Goal: Information Seeking & Learning: Learn about a topic

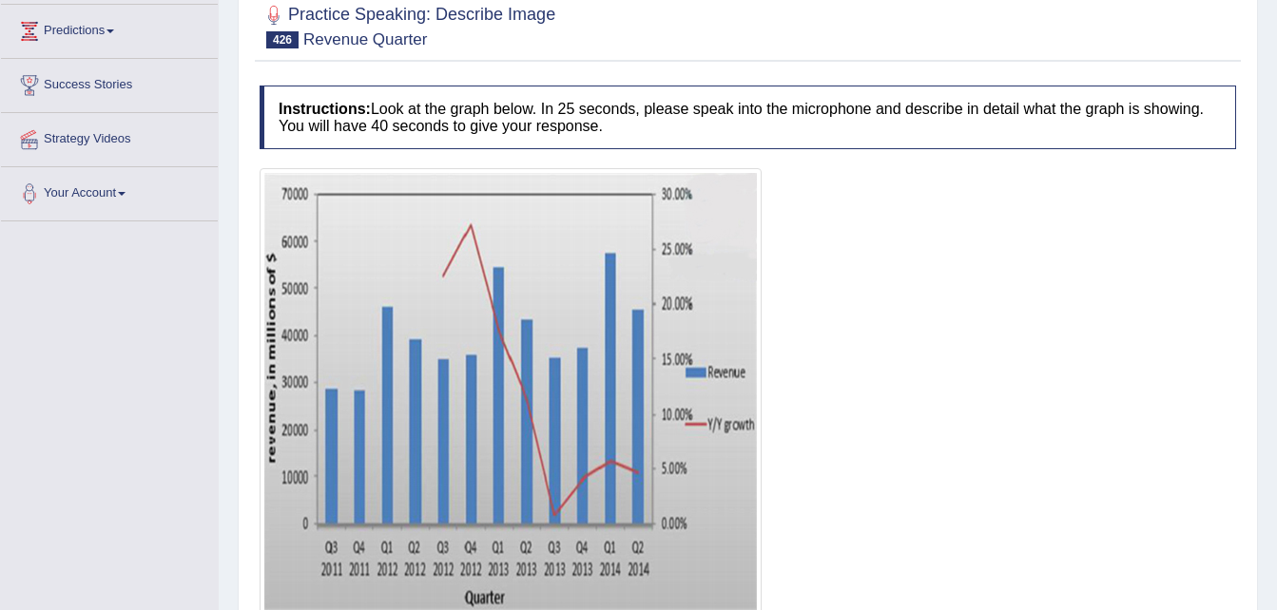
scroll to position [290, 0]
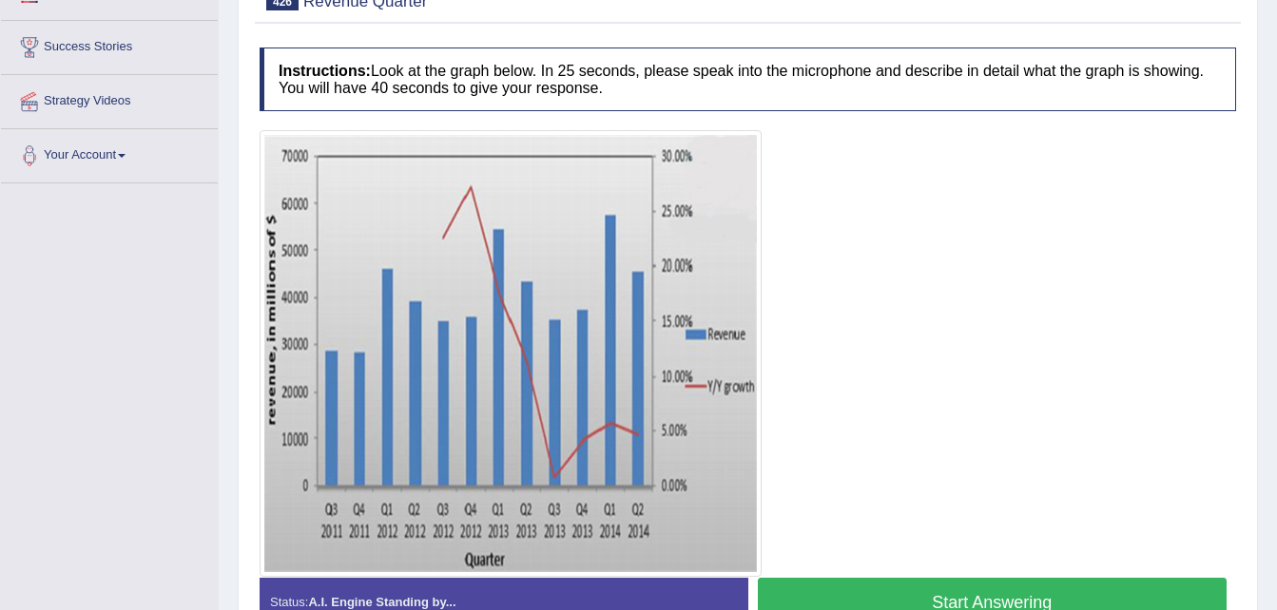
click at [974, 591] on button "Start Answering" at bounding box center [993, 602] width 470 height 48
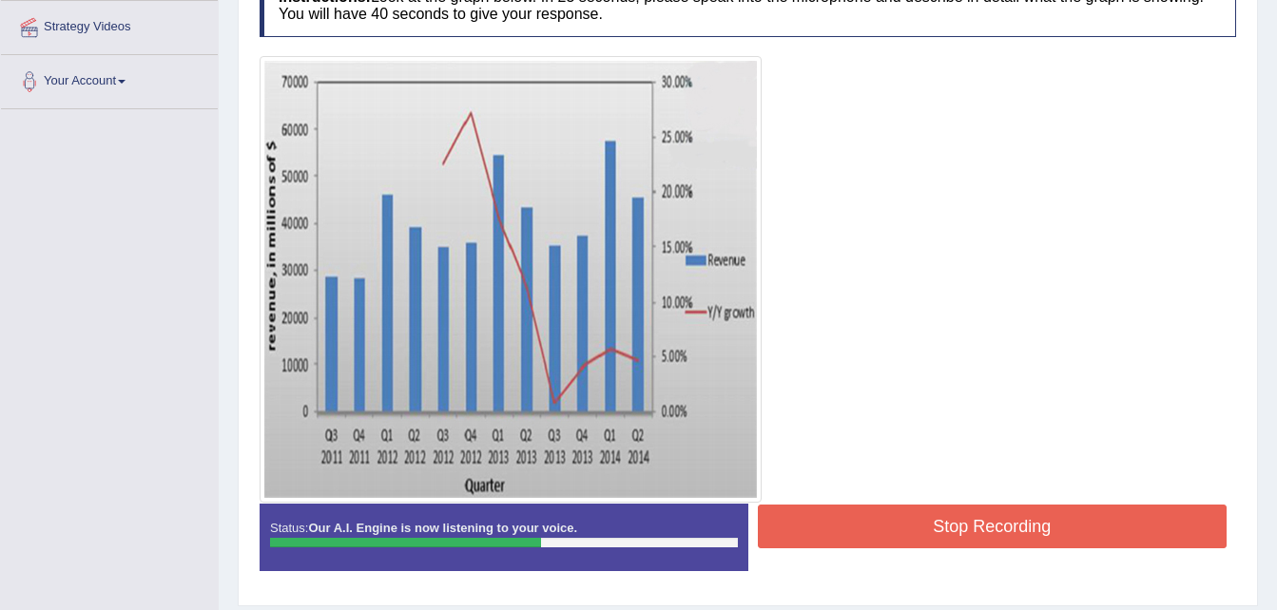
scroll to position [366, 0]
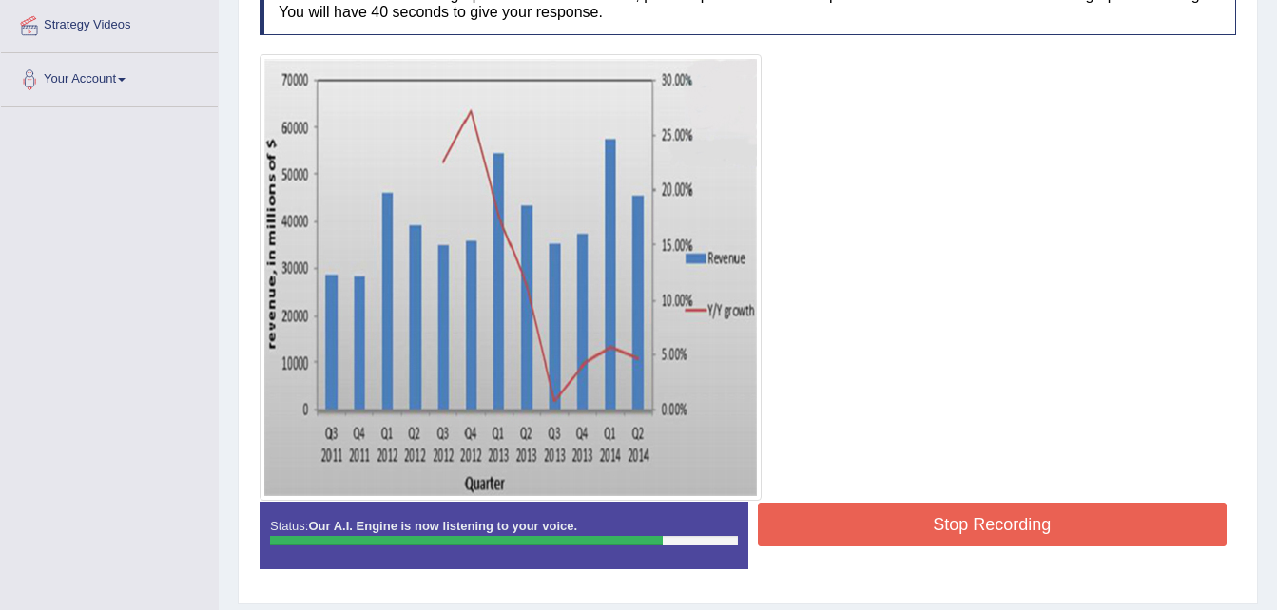
click at [868, 315] on div at bounding box center [748, 277] width 977 height 447
click at [921, 508] on button "Stop Recording" at bounding box center [993, 525] width 470 height 44
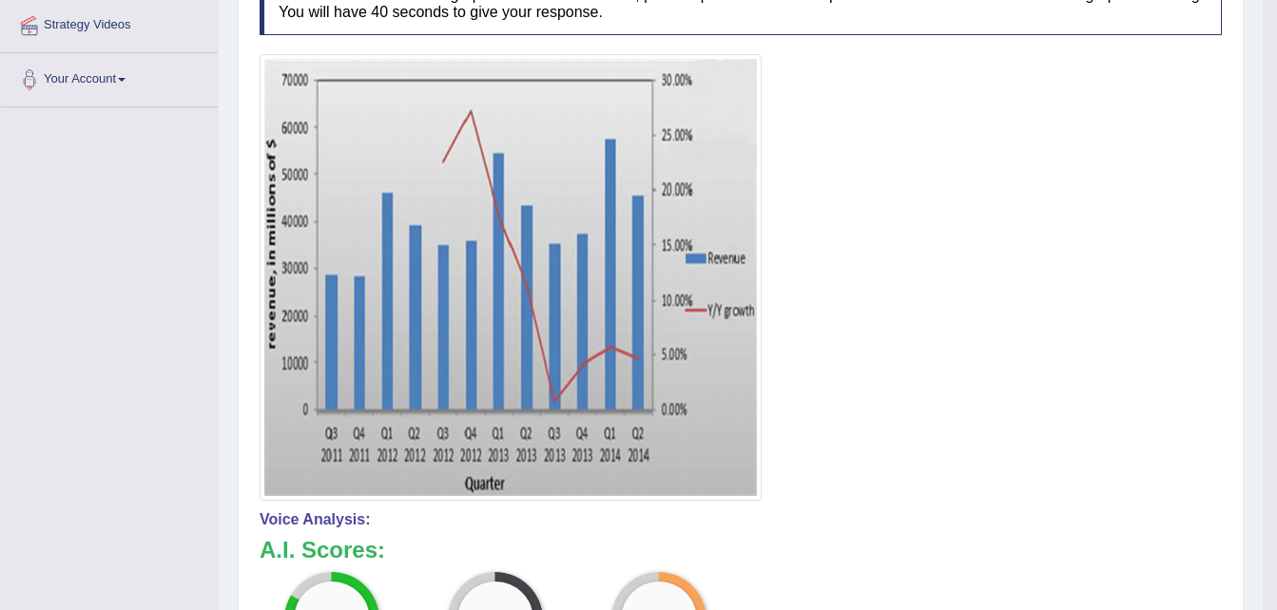
scroll to position [0, 0]
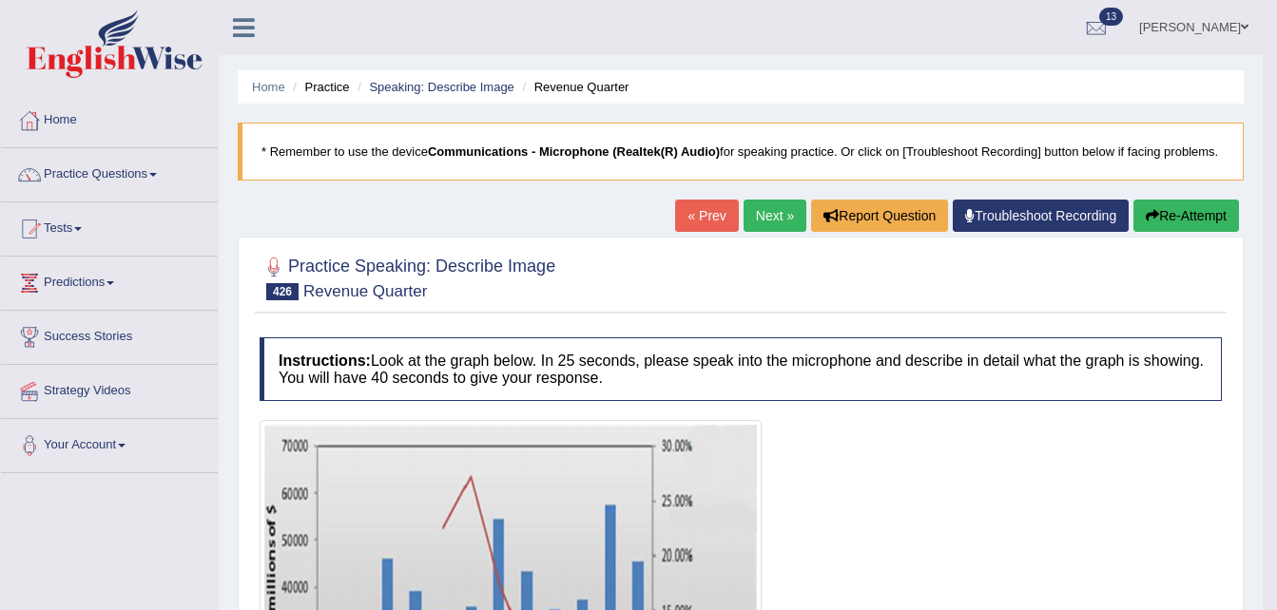
click at [778, 212] on link "Next »" at bounding box center [775, 216] width 63 height 32
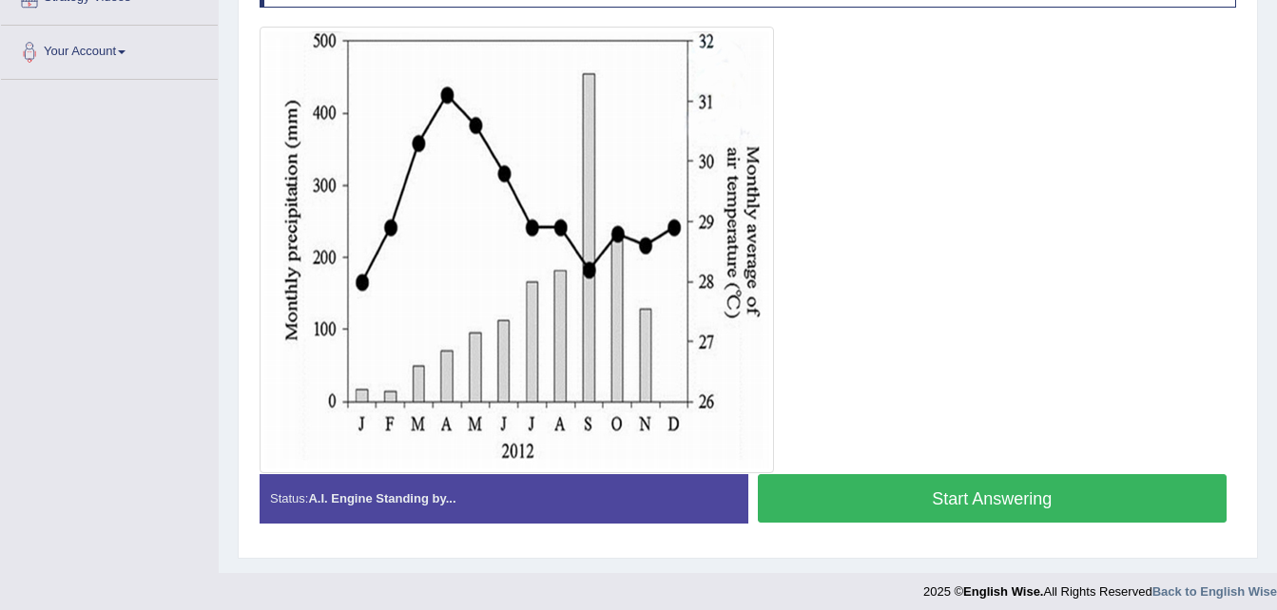
scroll to position [404, 0]
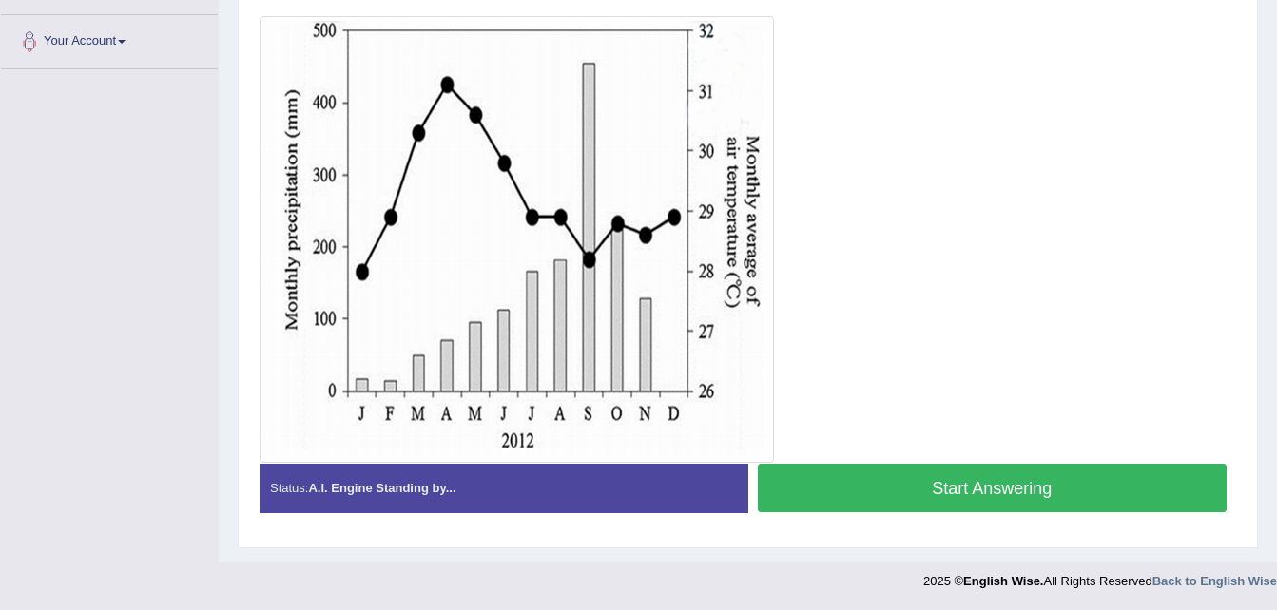
click at [913, 480] on button "Start Answering" at bounding box center [993, 488] width 470 height 48
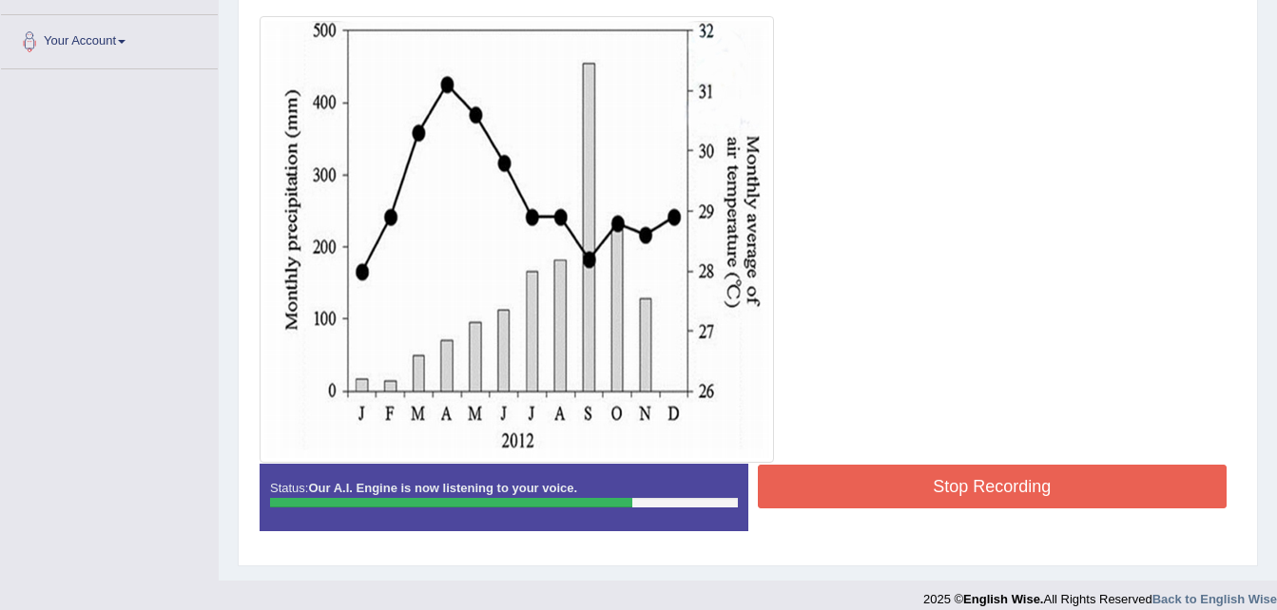
click at [947, 487] on button "Stop Recording" at bounding box center [993, 487] width 470 height 44
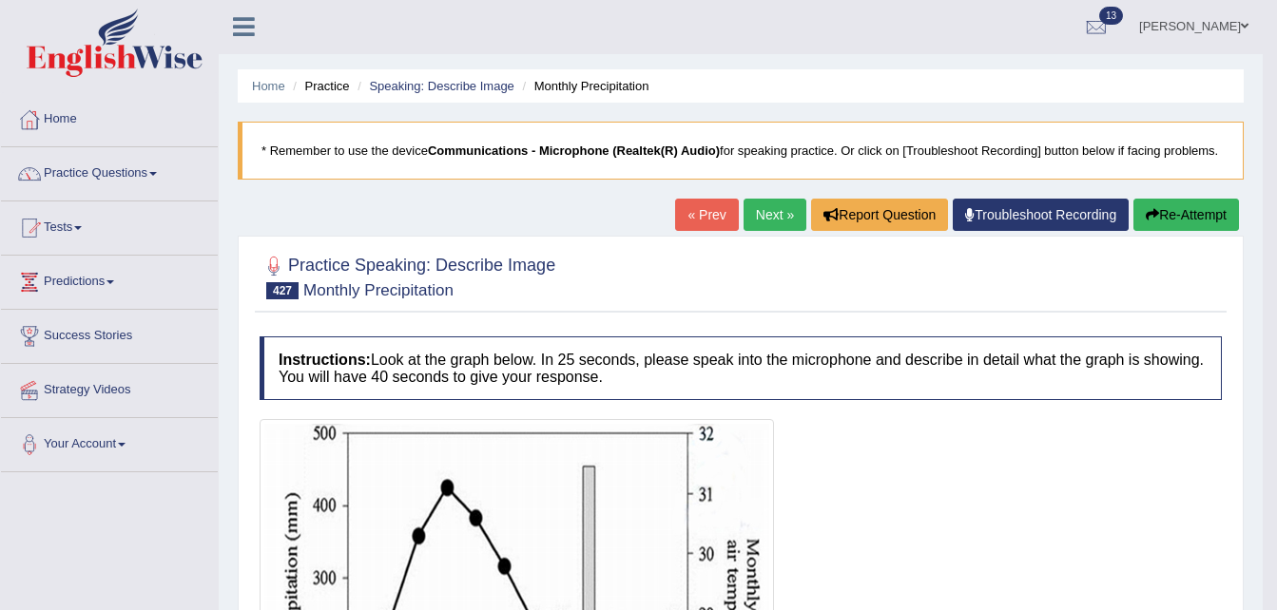
scroll to position [0, 0]
click at [1184, 212] on button "Re-Attempt" at bounding box center [1186, 216] width 106 height 32
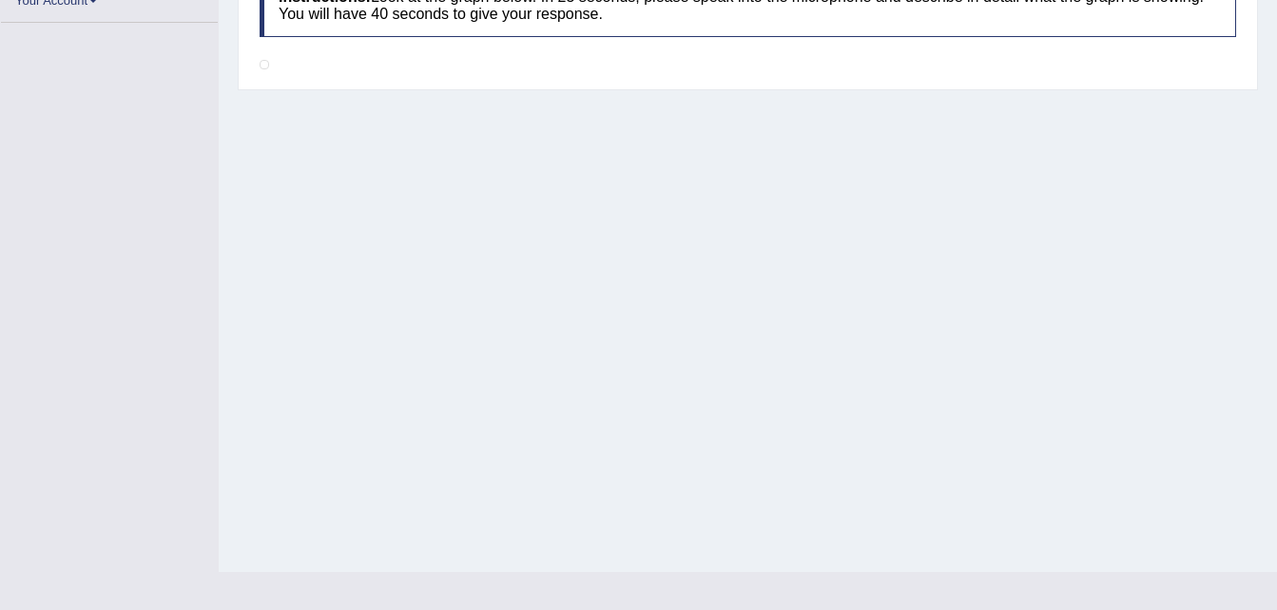
scroll to position [428, 0]
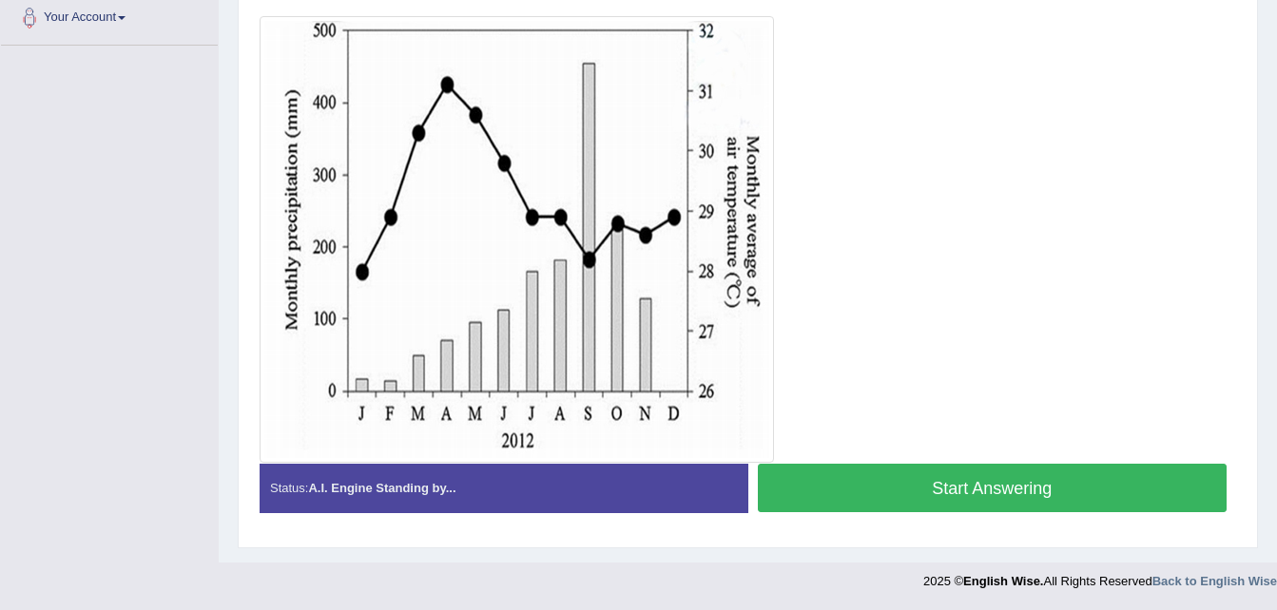
click at [934, 474] on button "Start Answering" at bounding box center [993, 488] width 470 height 48
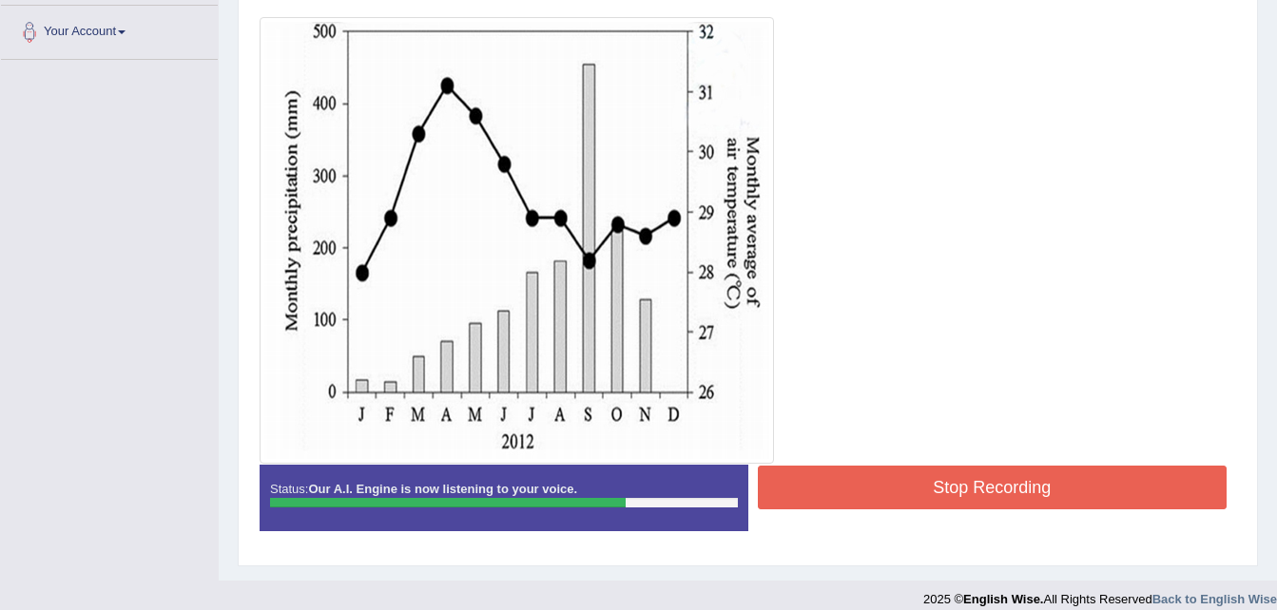
click at [963, 491] on button "Stop Recording" at bounding box center [993, 488] width 470 height 44
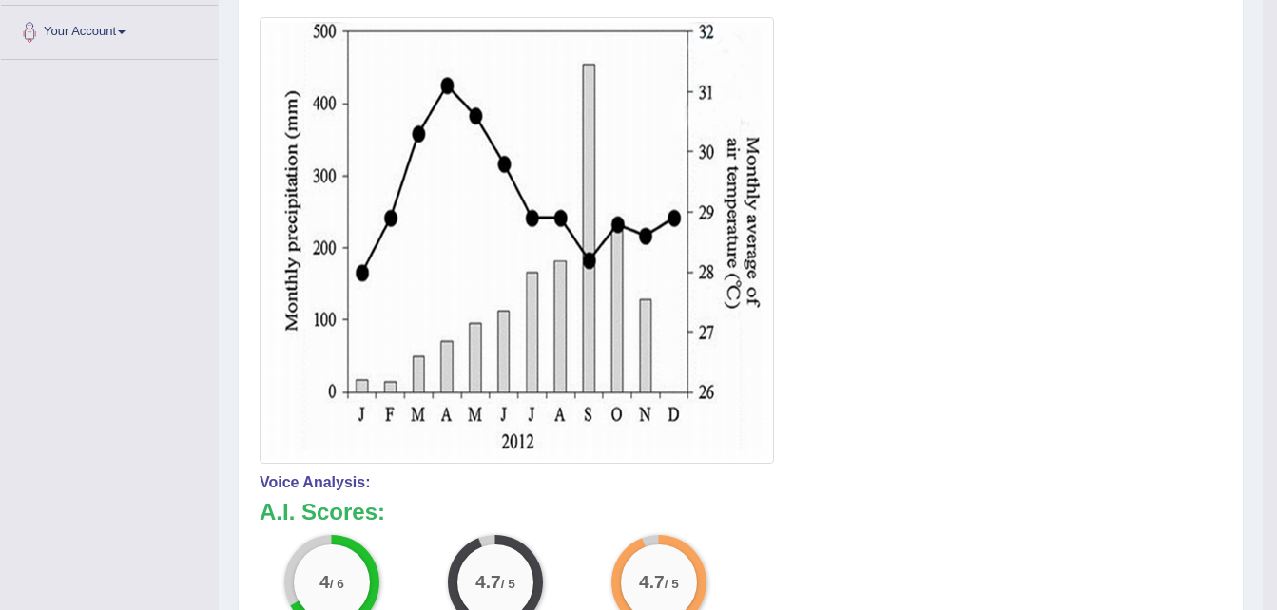
scroll to position [0, 0]
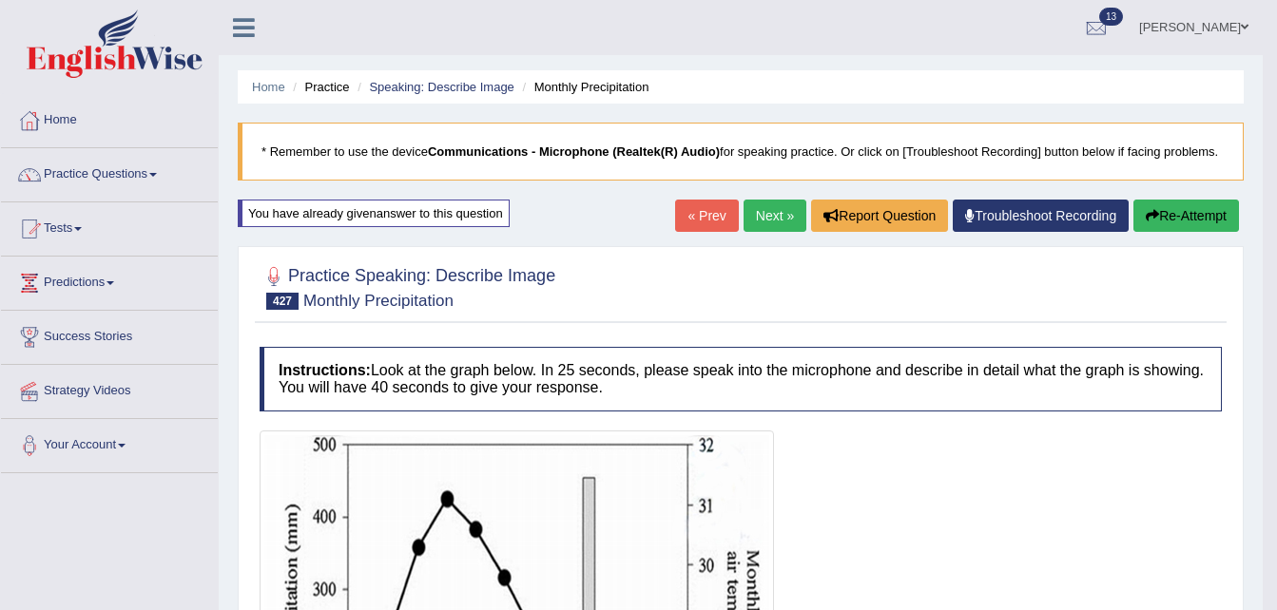
click at [1171, 220] on button "Re-Attempt" at bounding box center [1186, 216] width 106 height 32
click at [1202, 215] on button "Re-Attempt" at bounding box center [1186, 216] width 106 height 32
click at [761, 212] on link "Next »" at bounding box center [775, 216] width 63 height 32
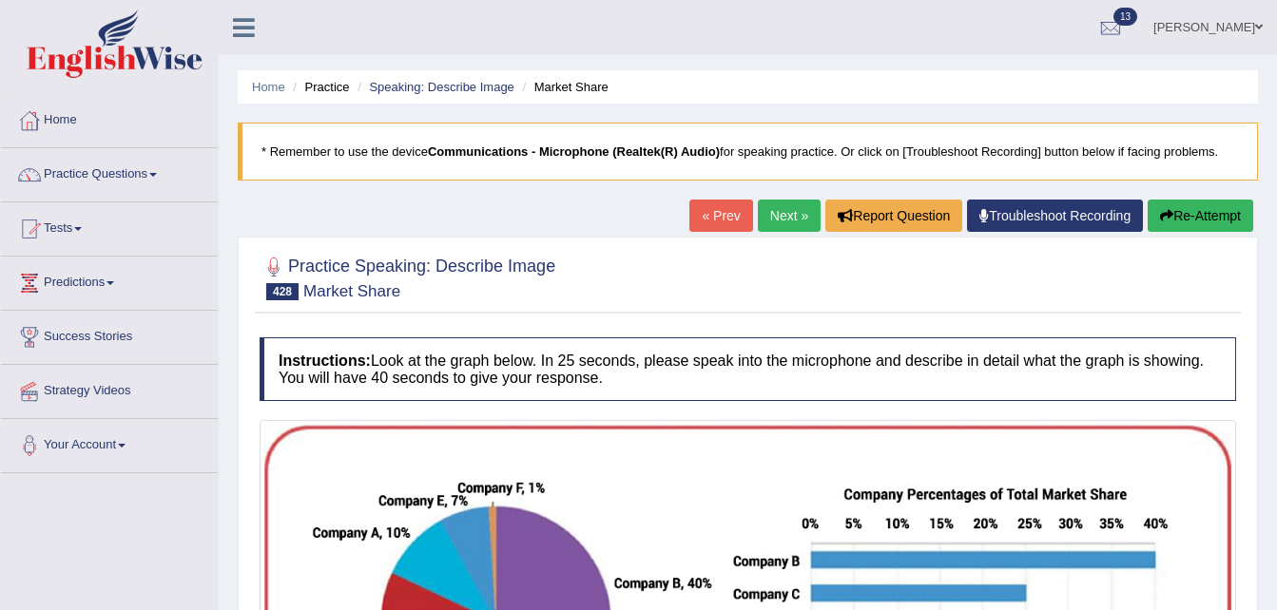
click at [586, 210] on div "Home Practice Speaking: Describe Image Market Share * Remember to use the devic…" at bounding box center [748, 475] width 1058 height 951
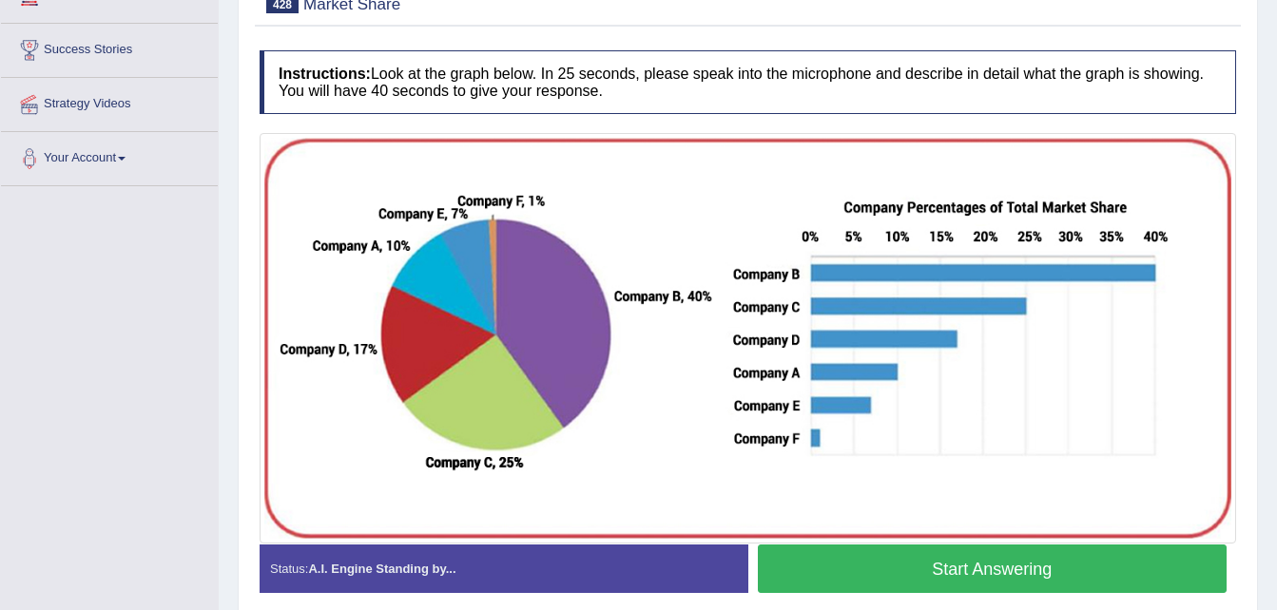
scroll to position [304, 0]
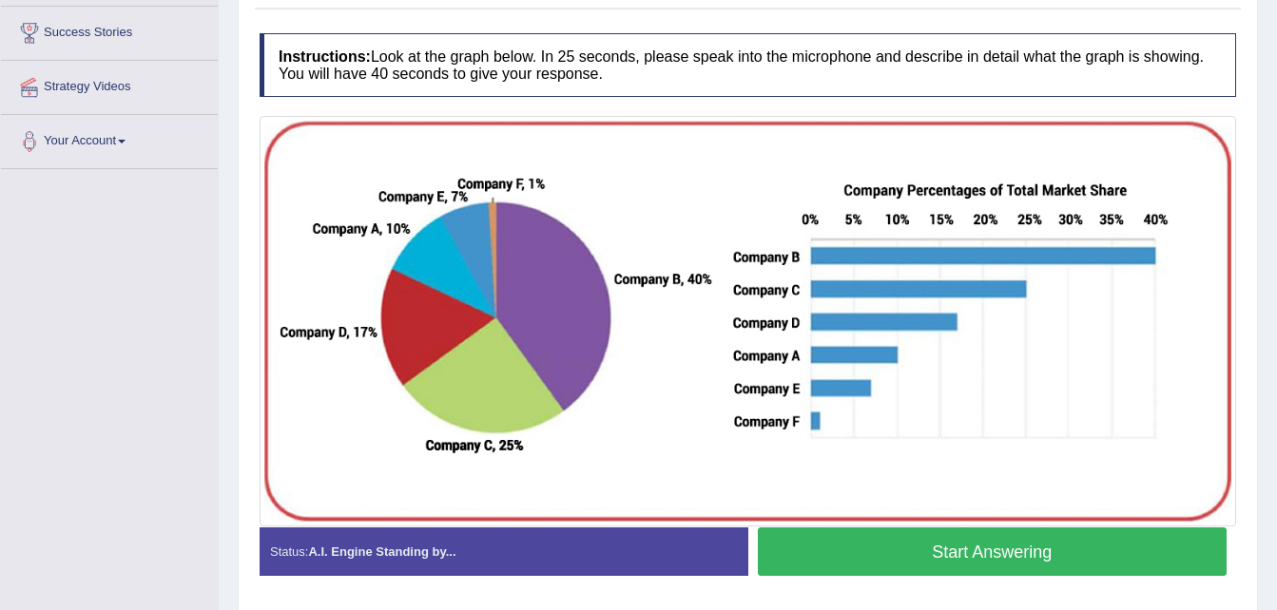
click at [1035, 555] on button "Start Answering" at bounding box center [993, 552] width 470 height 48
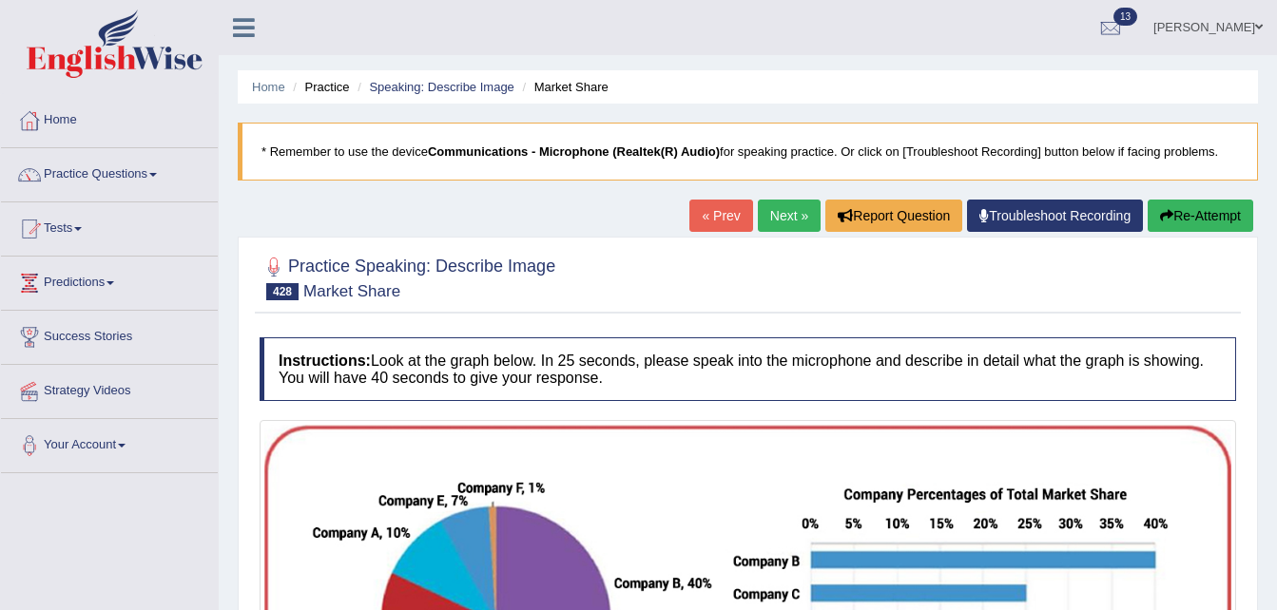
scroll to position [388, 0]
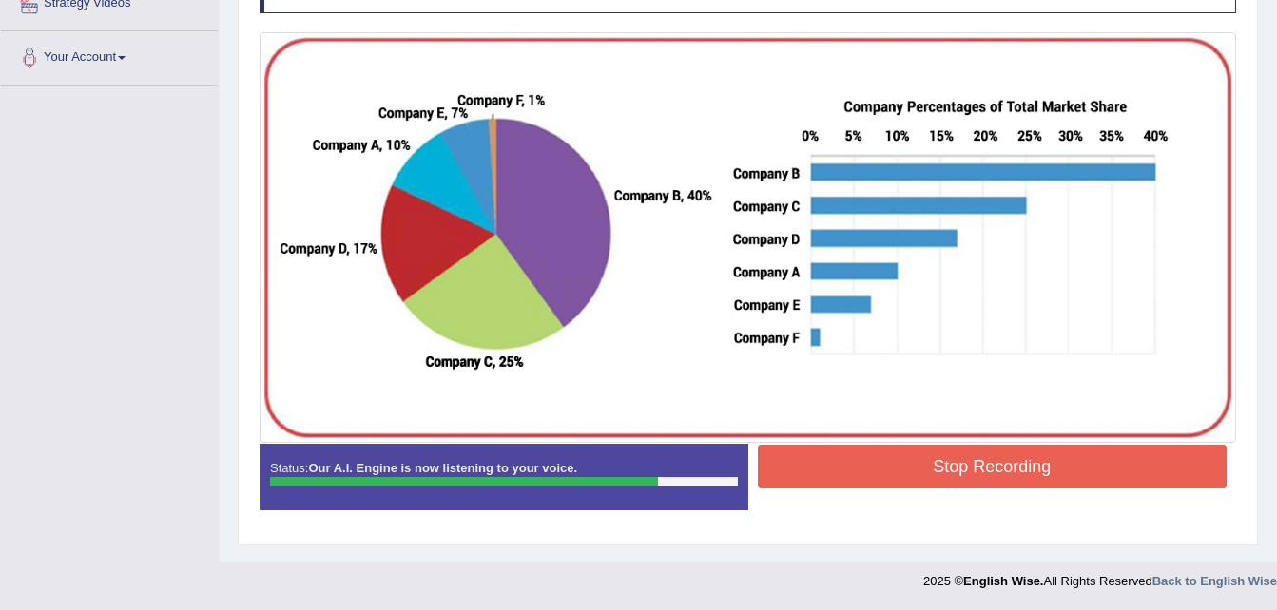
click at [986, 480] on button "Stop Recording" at bounding box center [993, 467] width 470 height 44
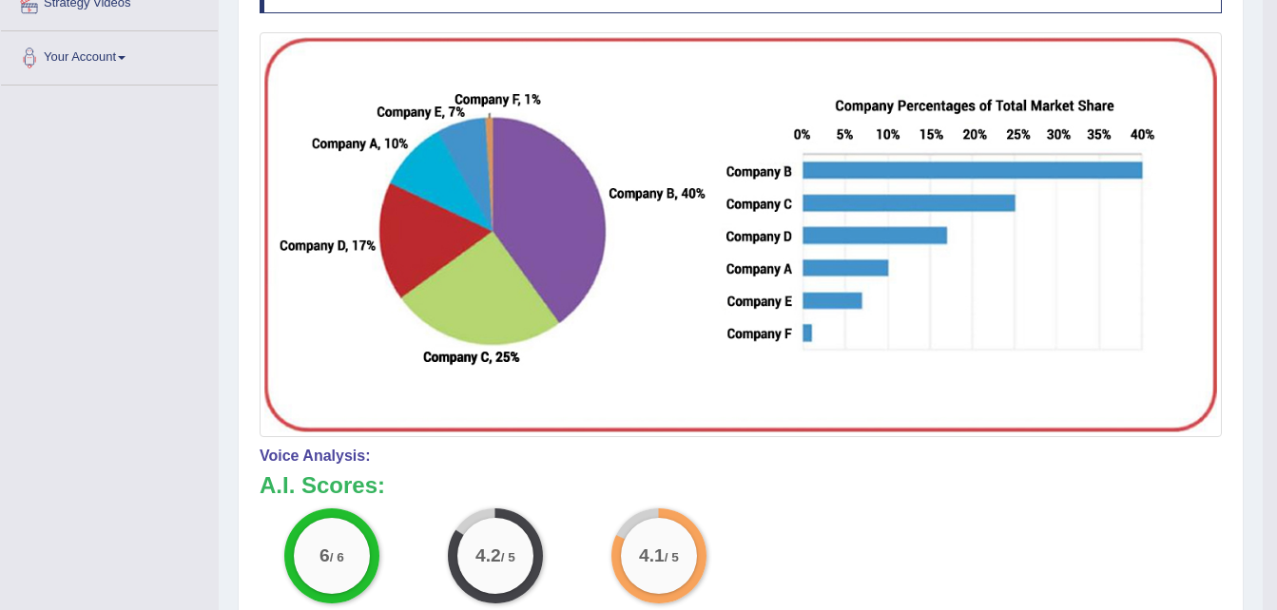
scroll to position [0, 0]
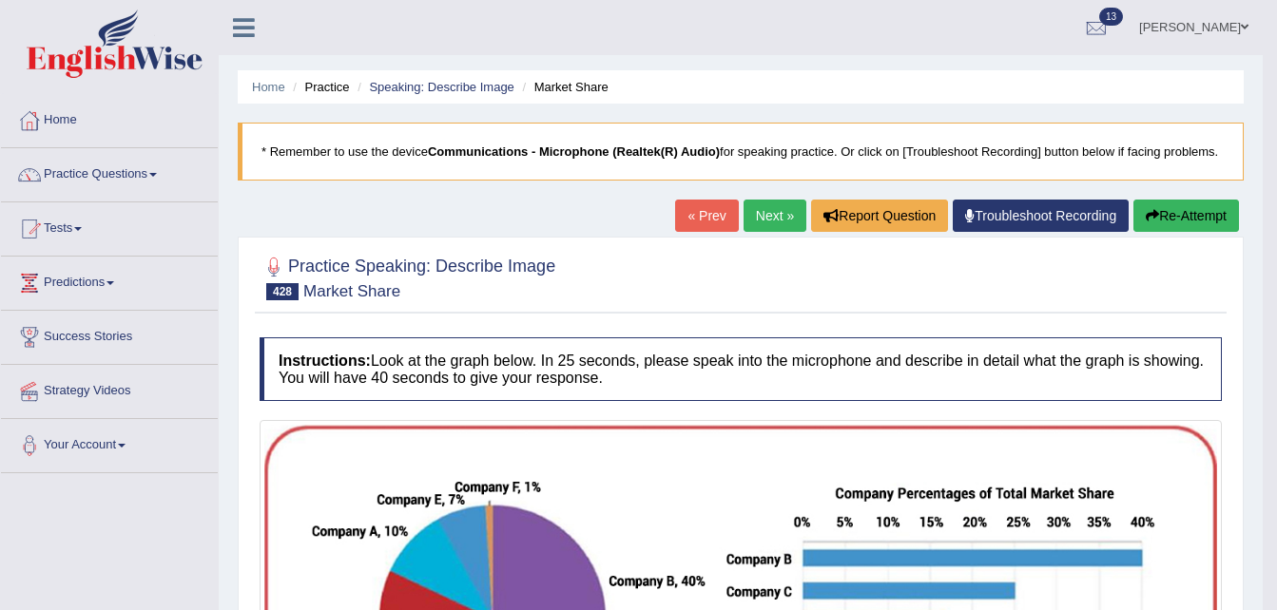
click at [765, 221] on link "Next »" at bounding box center [775, 216] width 63 height 32
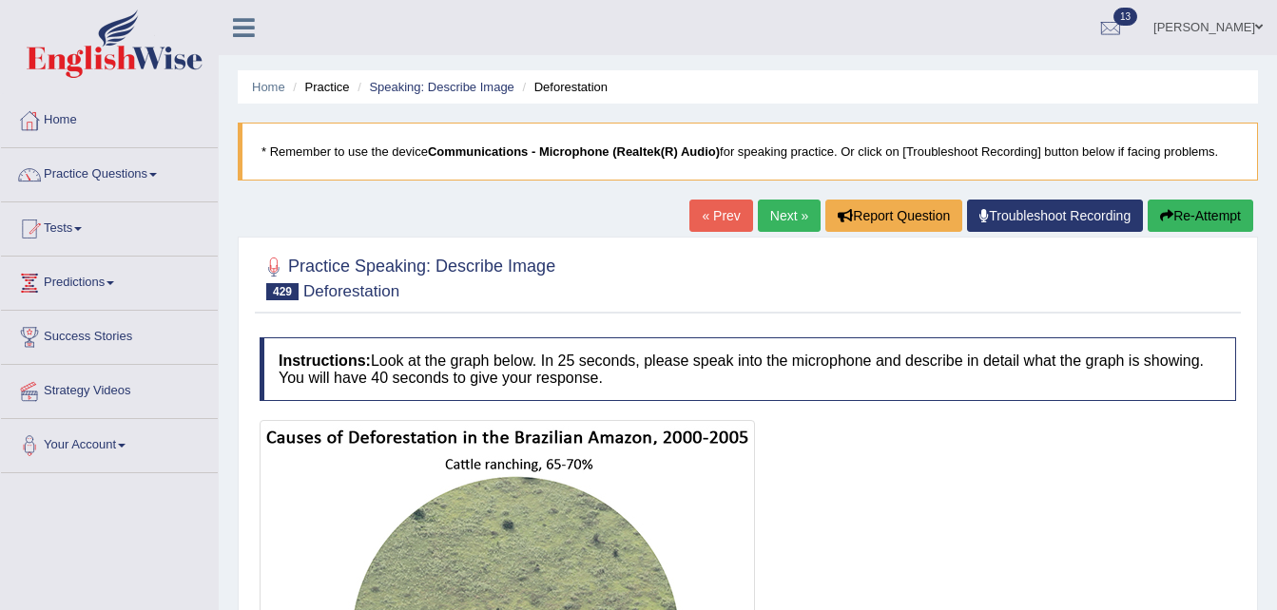
scroll to position [414, 0]
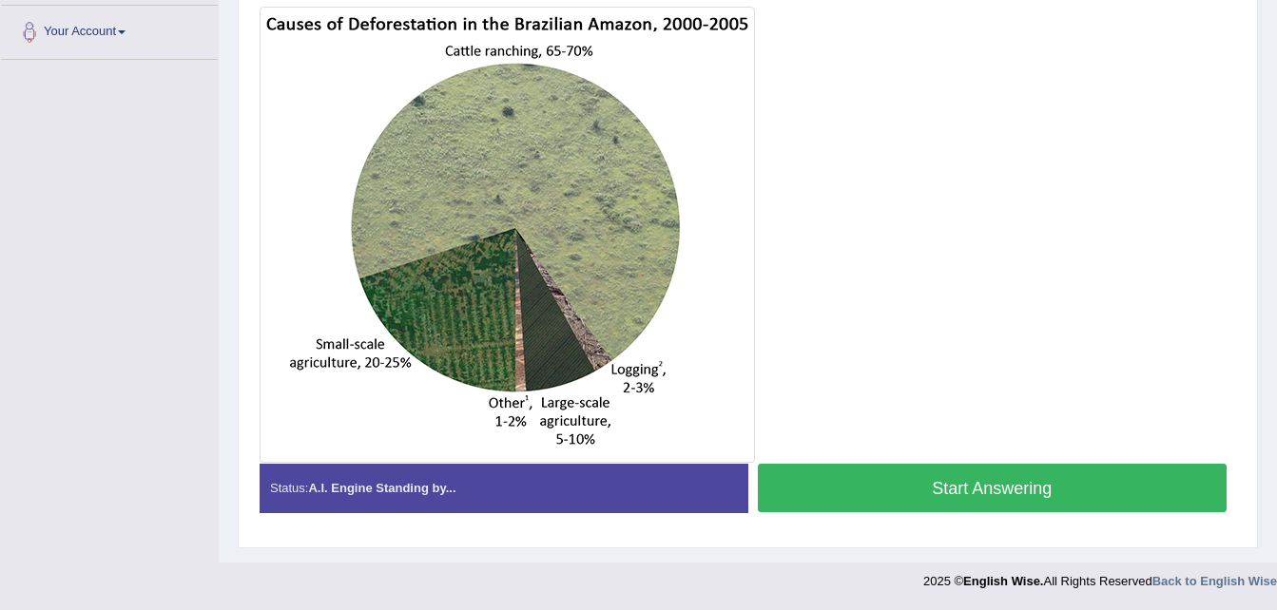
click at [942, 503] on button "Start Answering" at bounding box center [993, 488] width 470 height 48
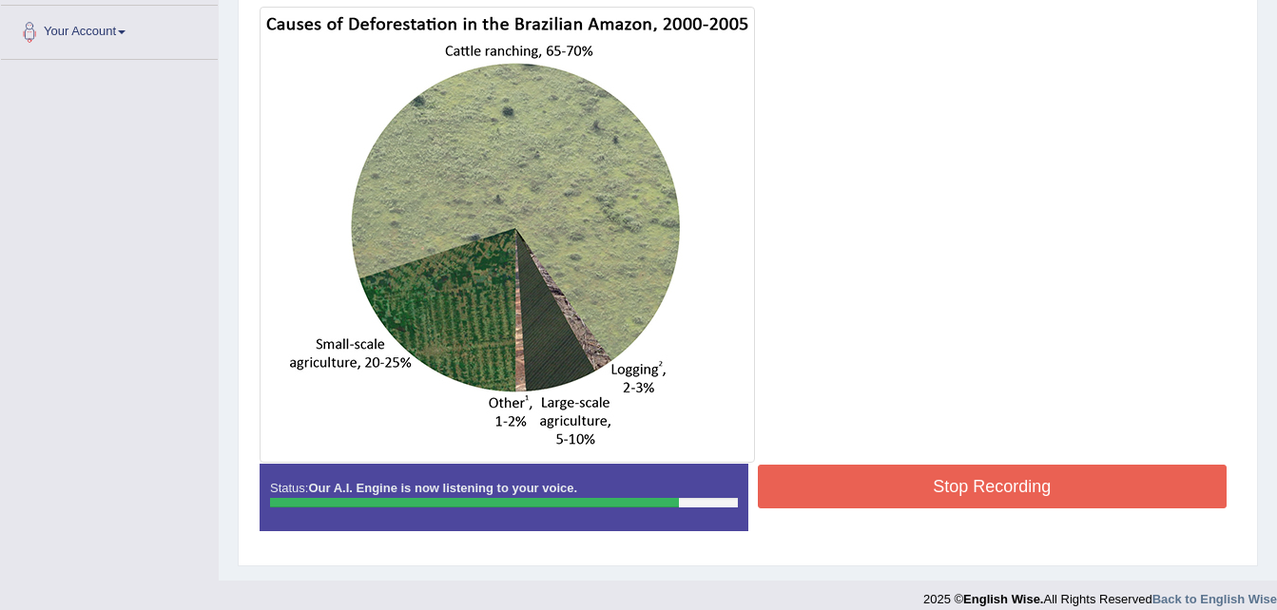
click at [862, 471] on button "Stop Recording" at bounding box center [993, 487] width 470 height 44
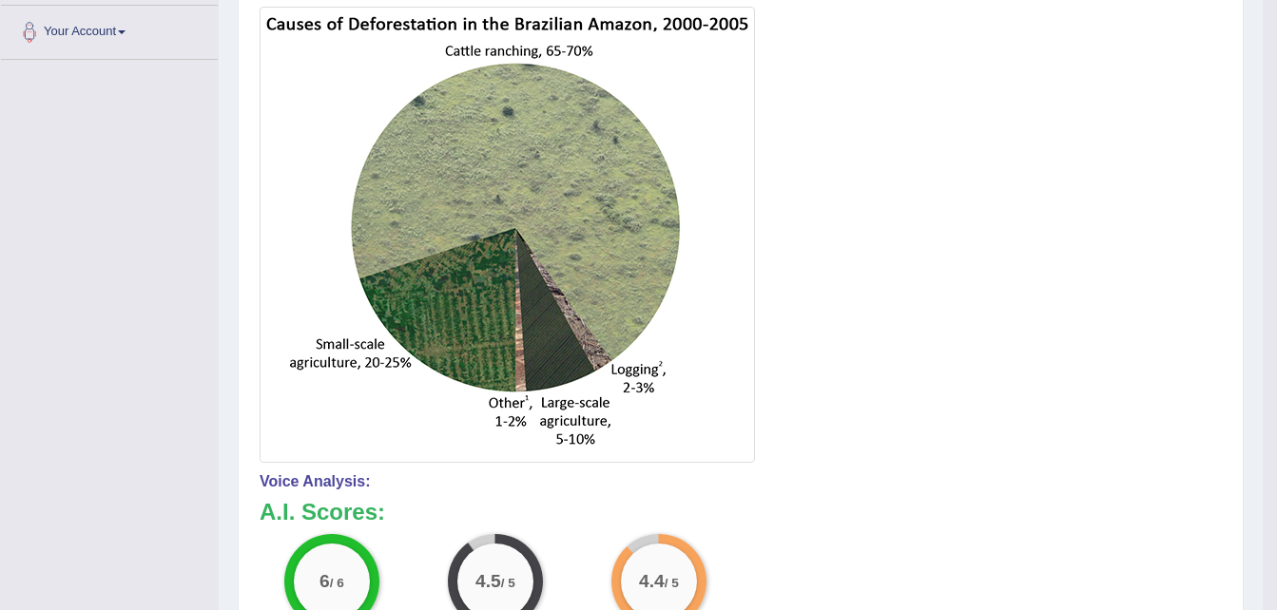
scroll to position [0, 0]
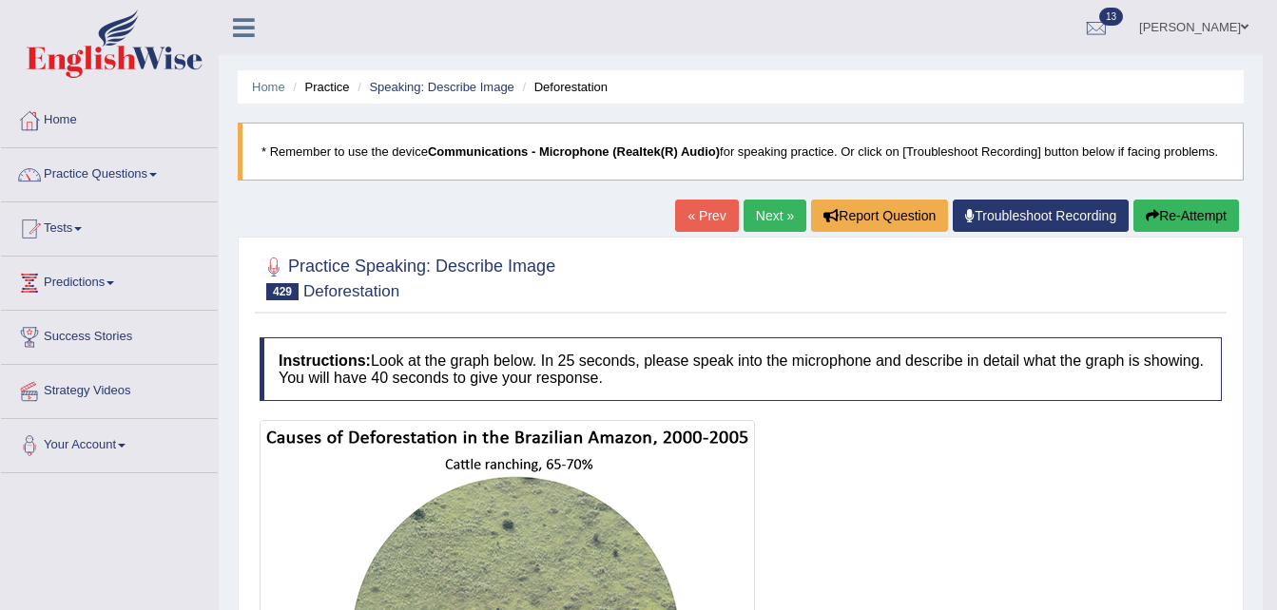
click at [761, 208] on link "Next »" at bounding box center [775, 216] width 63 height 32
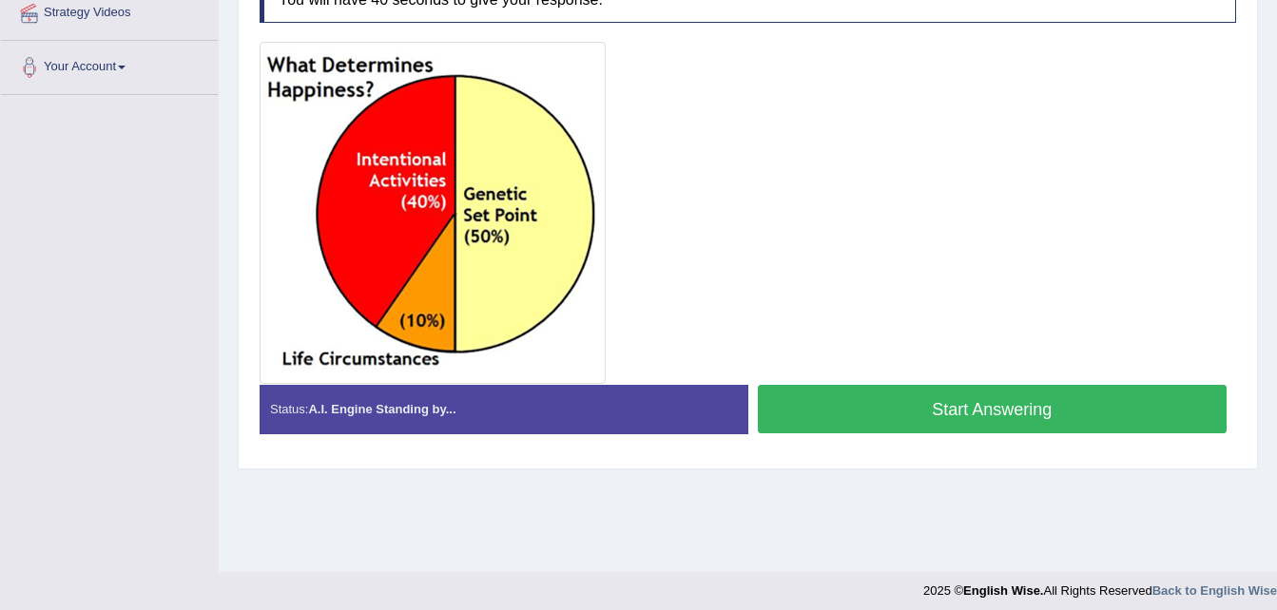
scroll to position [388, 0]
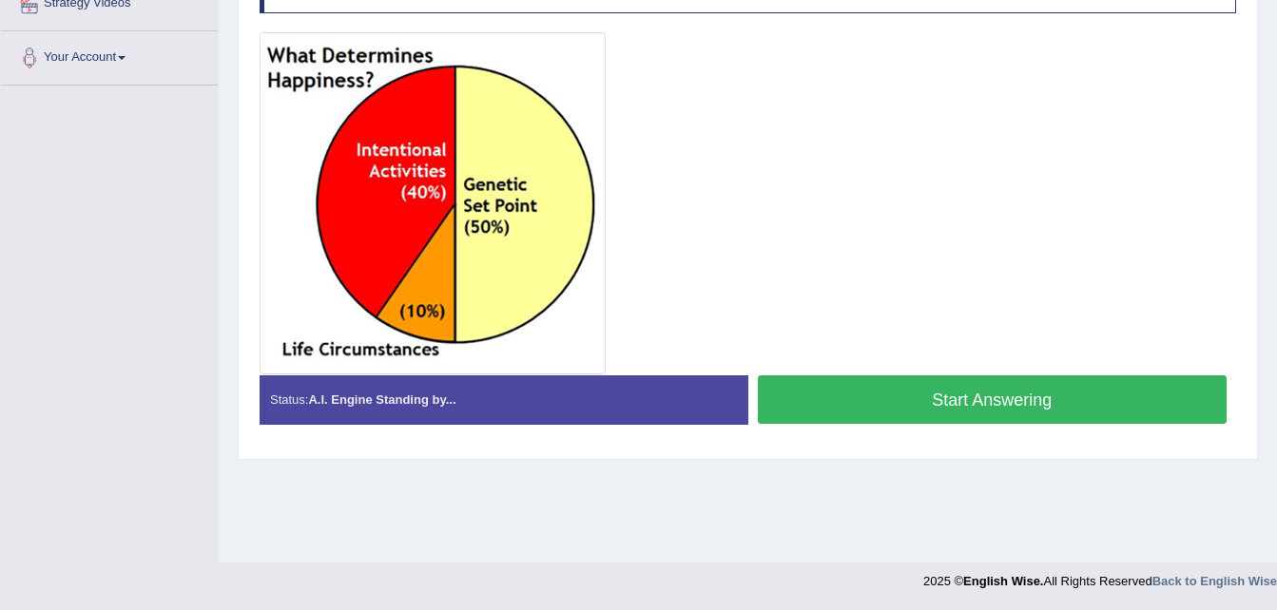
click at [936, 384] on button "Start Answering" at bounding box center [993, 400] width 470 height 48
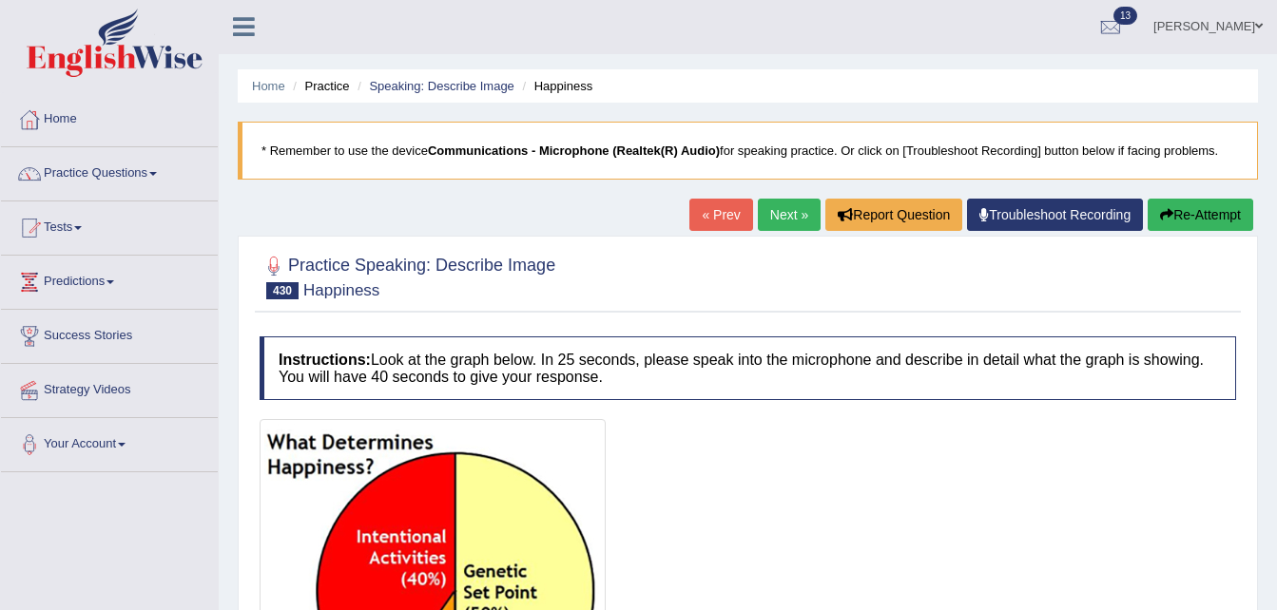
scroll to position [0, 0]
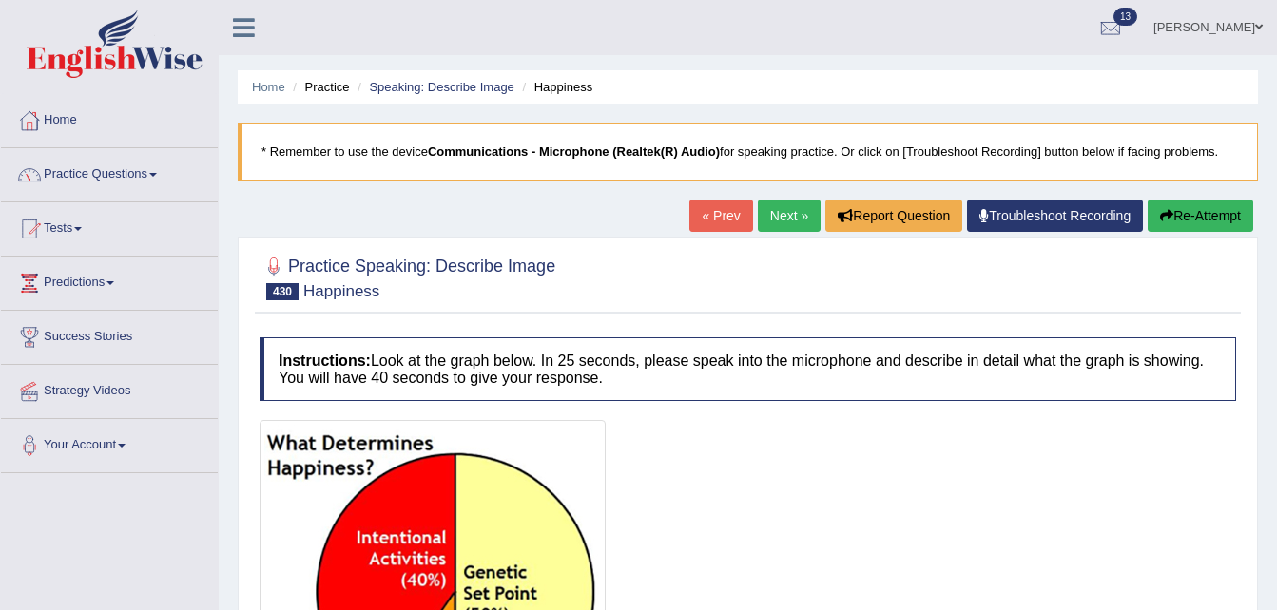
click at [1179, 211] on button "Re-Attempt" at bounding box center [1201, 216] width 106 height 32
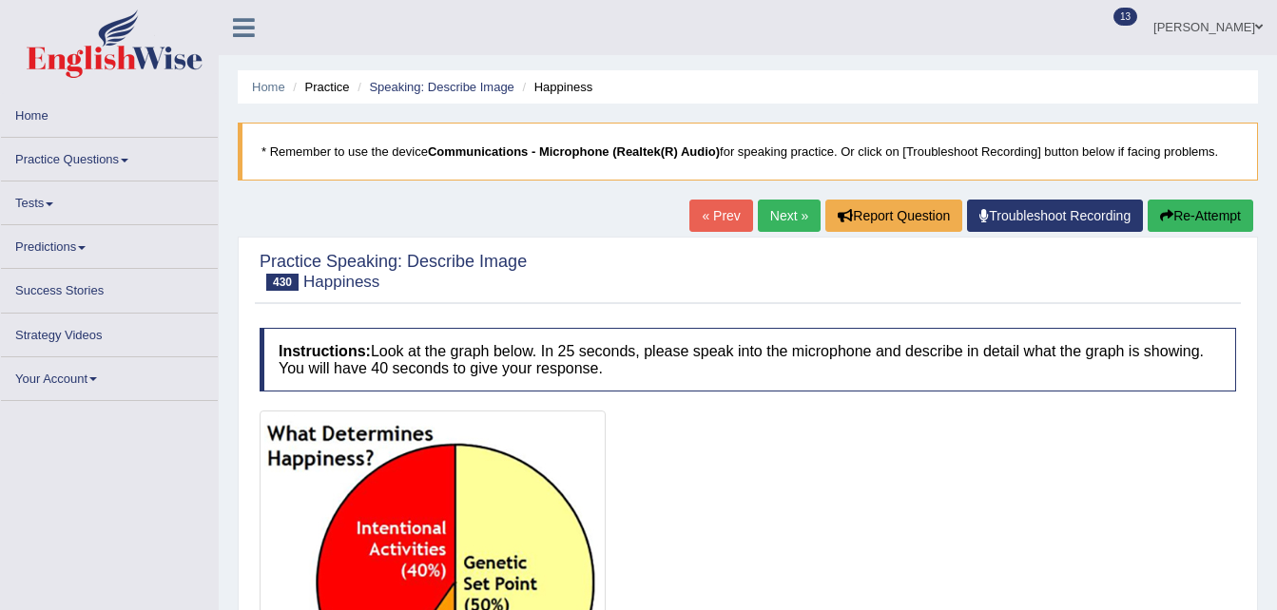
scroll to position [388, 0]
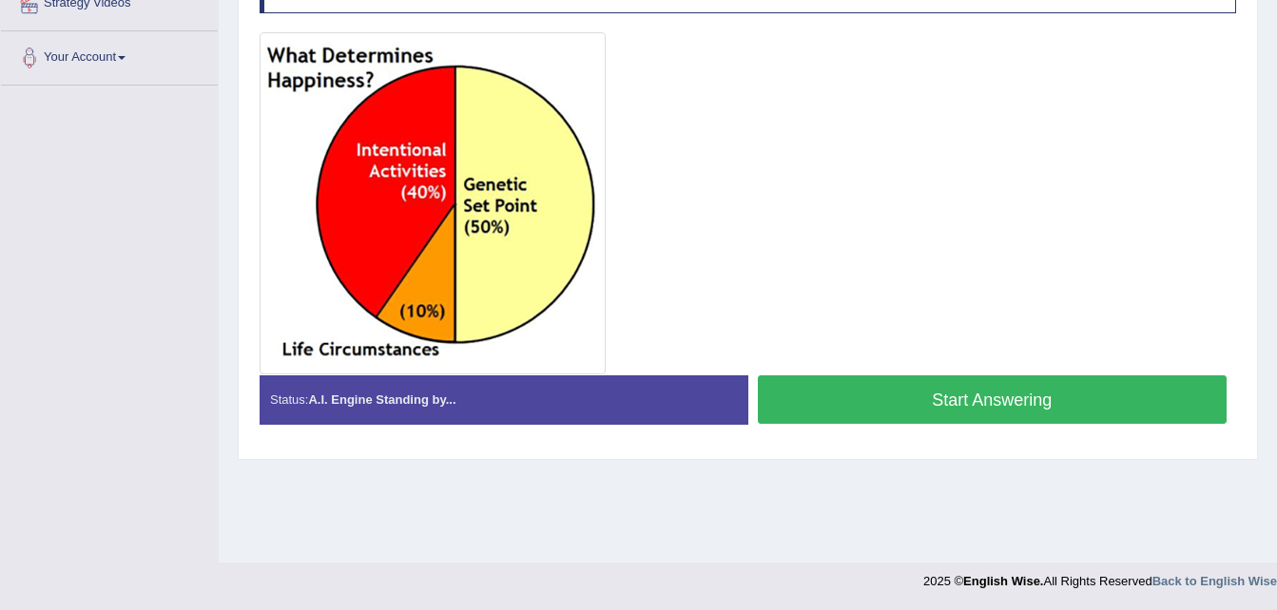
click at [1013, 397] on button "Start Answering" at bounding box center [993, 400] width 470 height 48
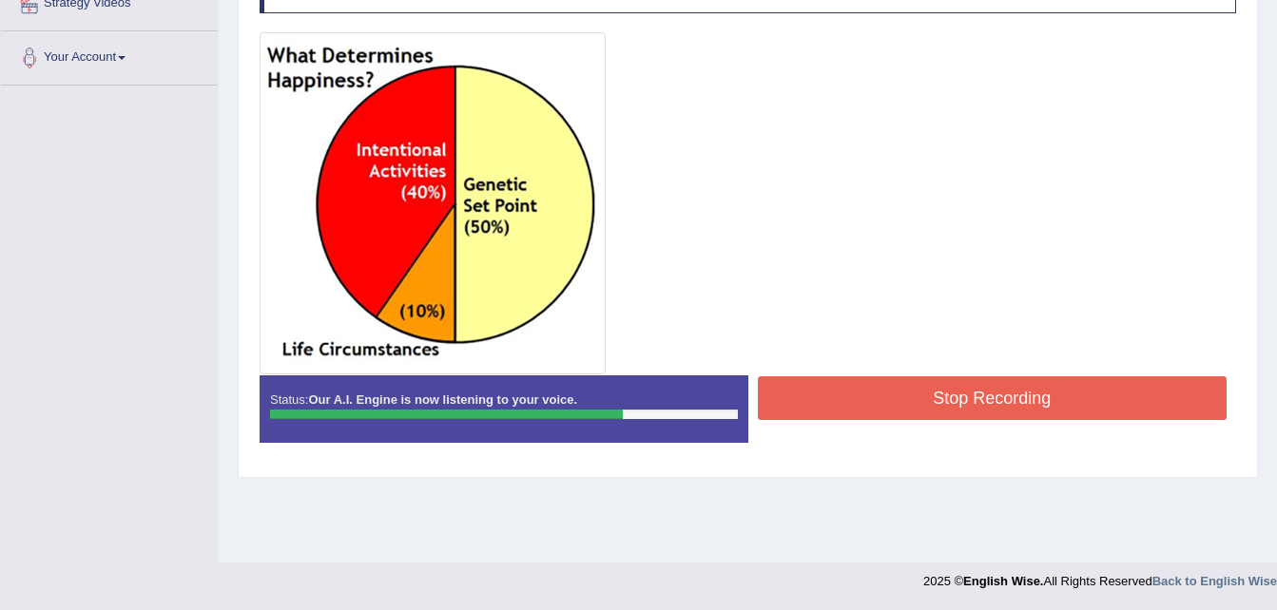
click at [1008, 374] on div at bounding box center [748, 203] width 977 height 342
click at [1010, 383] on button "Stop Recording" at bounding box center [993, 399] width 470 height 44
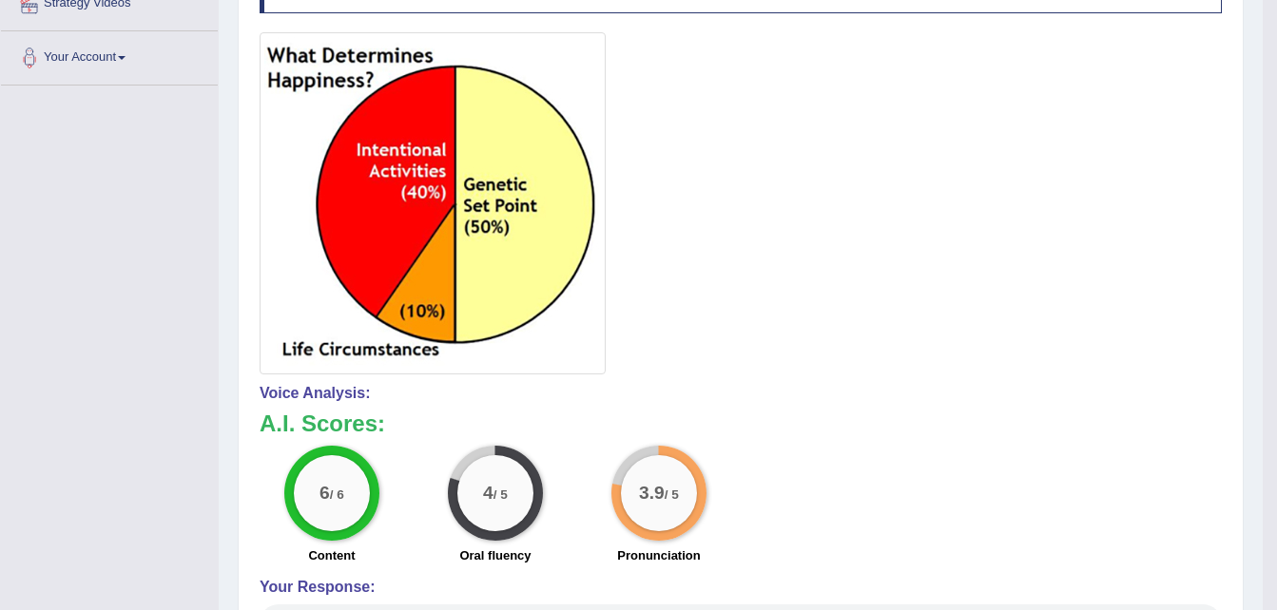
scroll to position [0, 0]
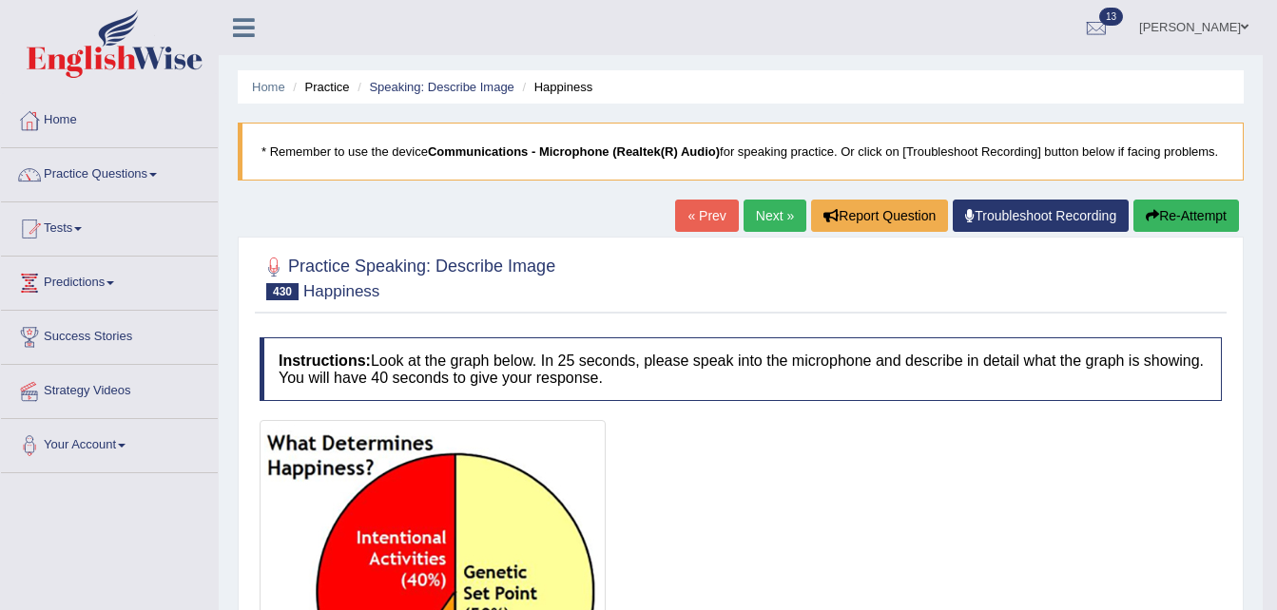
click at [779, 213] on link "Next »" at bounding box center [775, 216] width 63 height 32
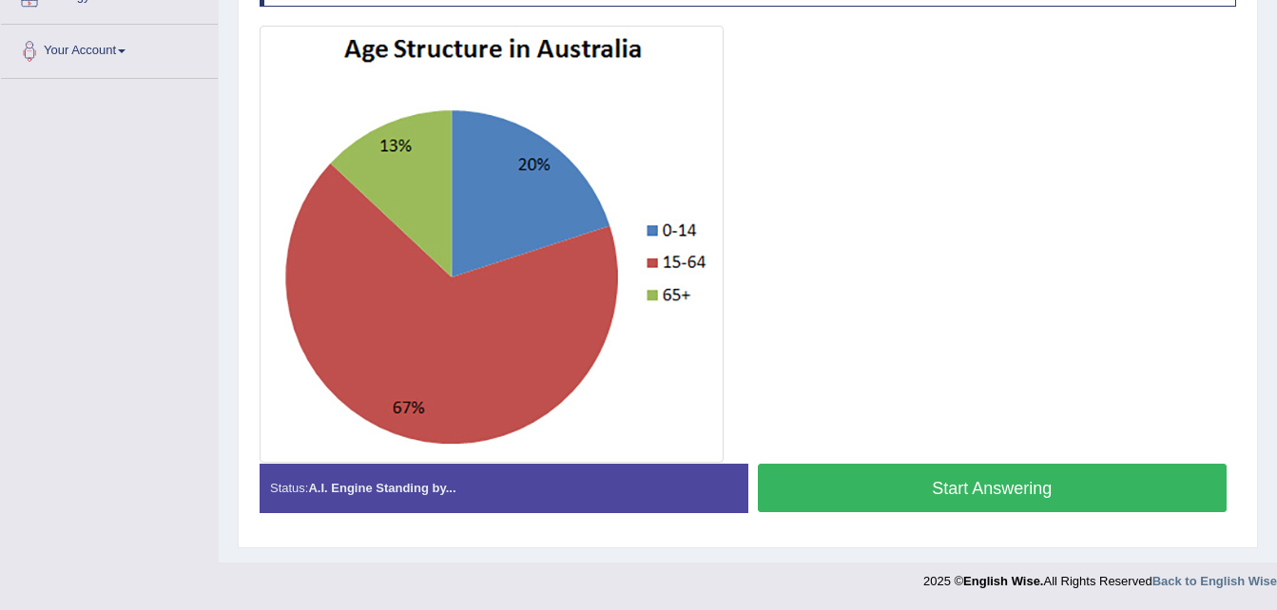
click at [1020, 486] on button "Start Answering" at bounding box center [993, 488] width 470 height 48
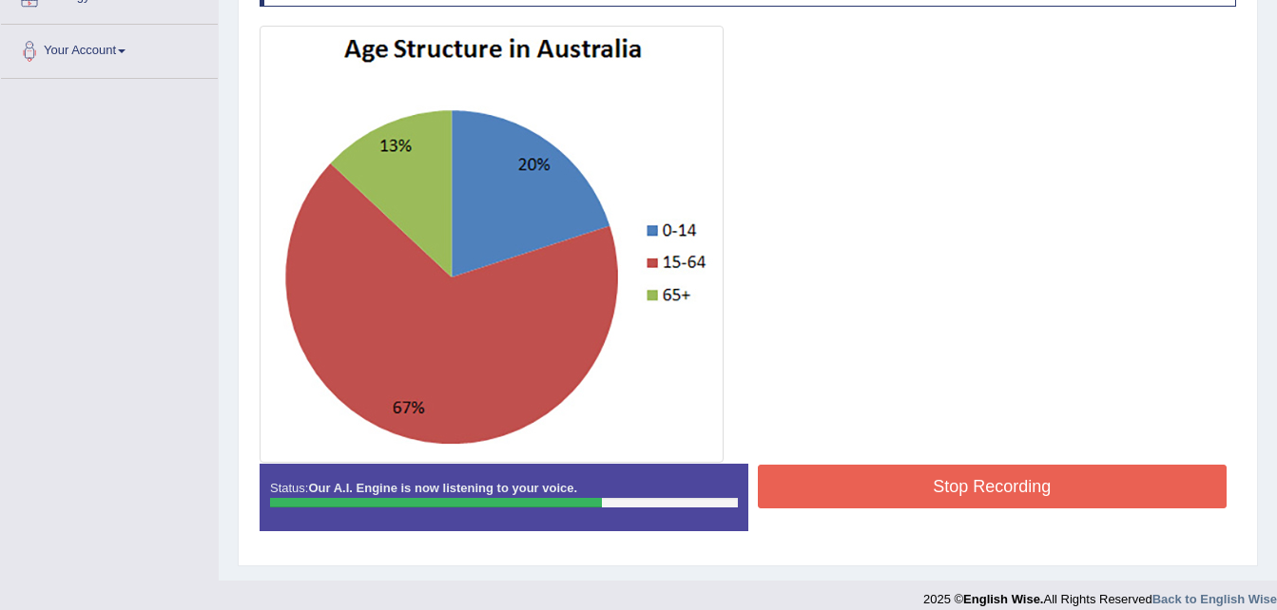
click at [956, 494] on button "Stop Recording" at bounding box center [993, 487] width 470 height 44
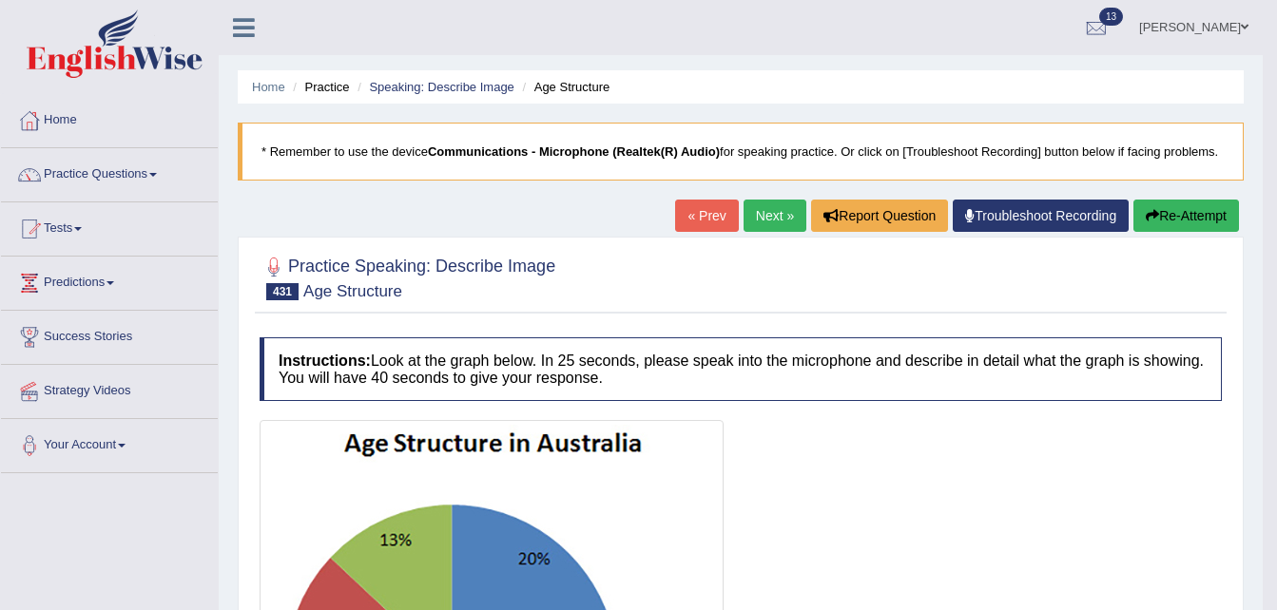
click at [765, 220] on link "Next »" at bounding box center [775, 216] width 63 height 32
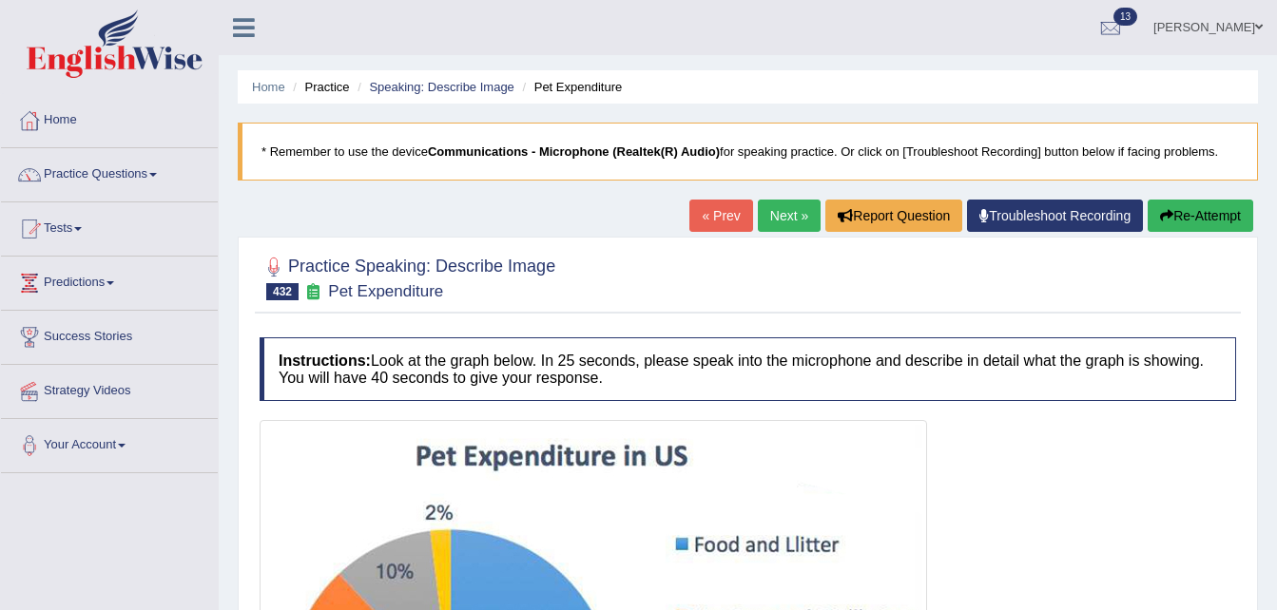
scroll to position [404, 0]
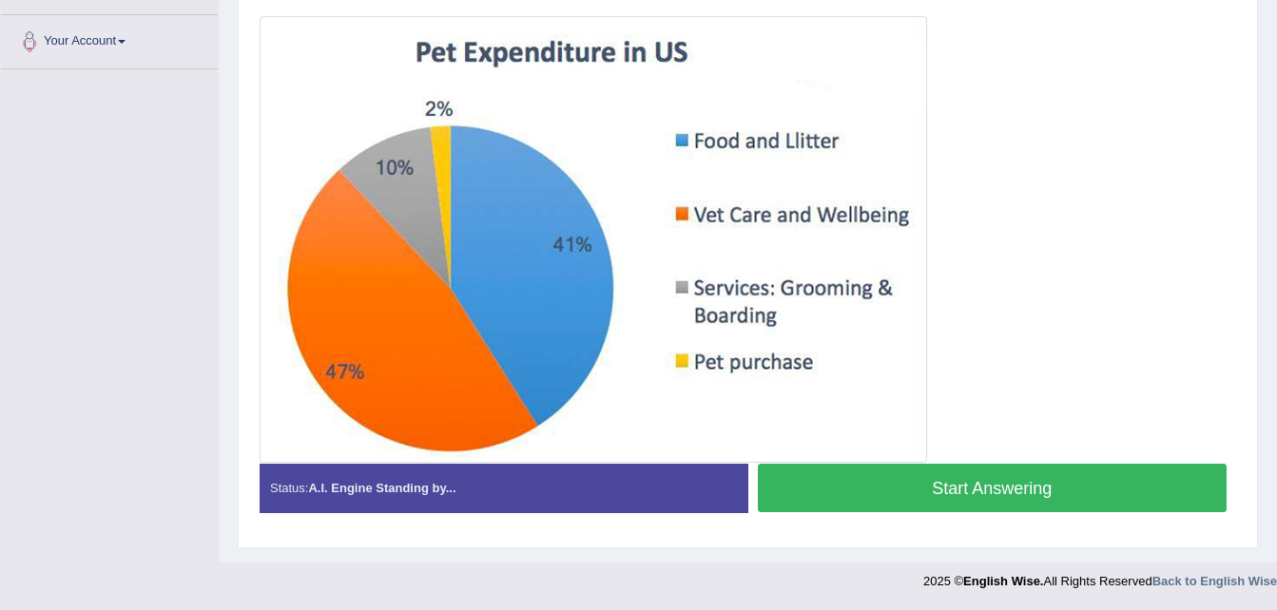
click at [975, 494] on button "Start Answering" at bounding box center [993, 488] width 470 height 48
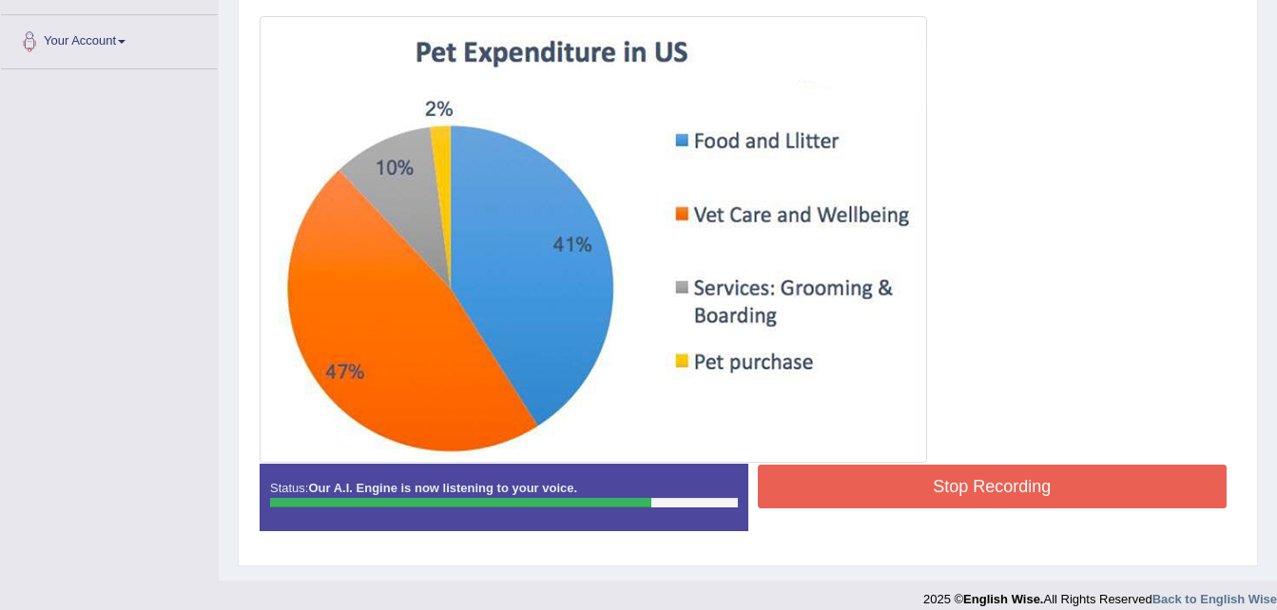
click at [964, 477] on button "Stop Recording" at bounding box center [993, 487] width 470 height 44
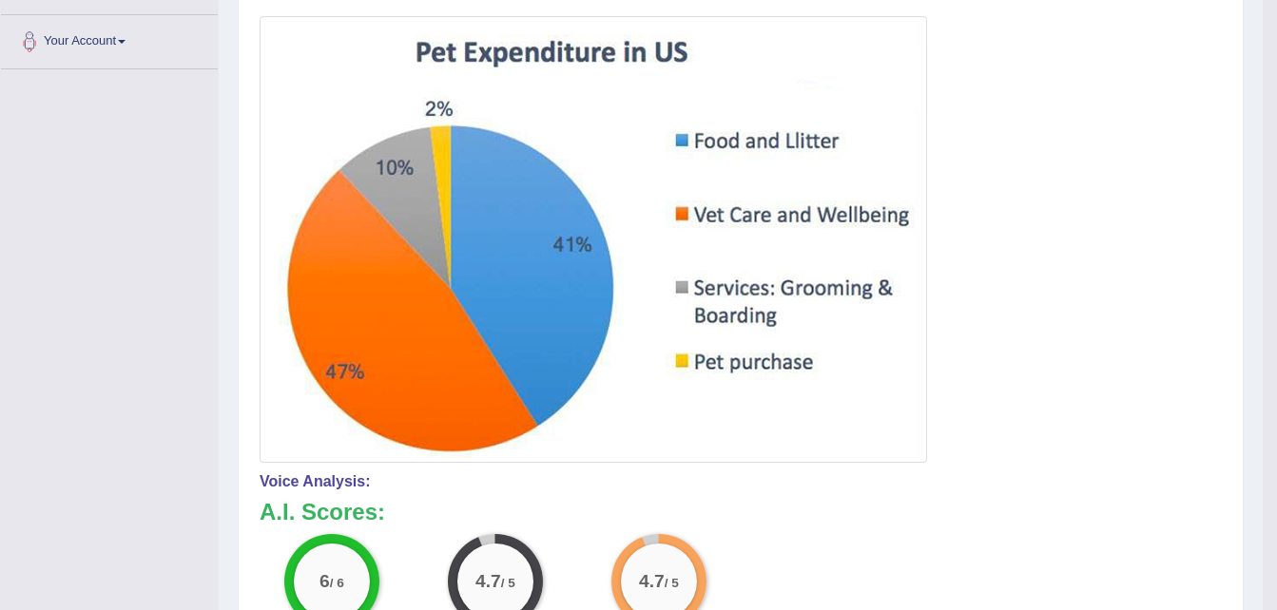
scroll to position [0, 0]
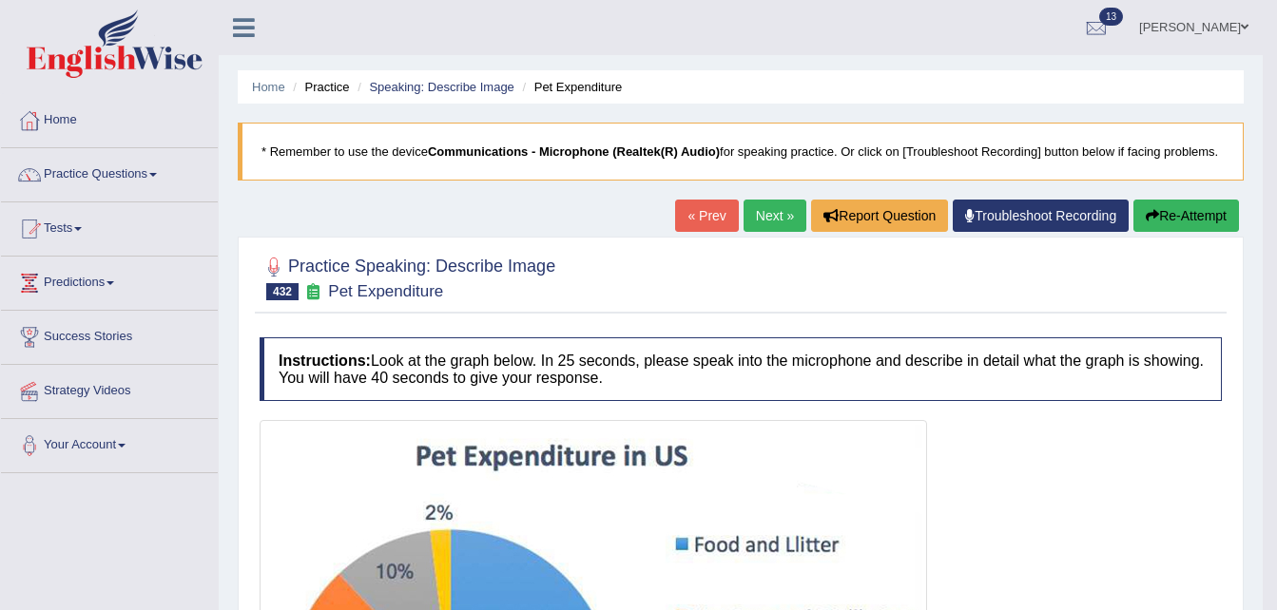
click at [774, 214] on link "Next »" at bounding box center [775, 216] width 63 height 32
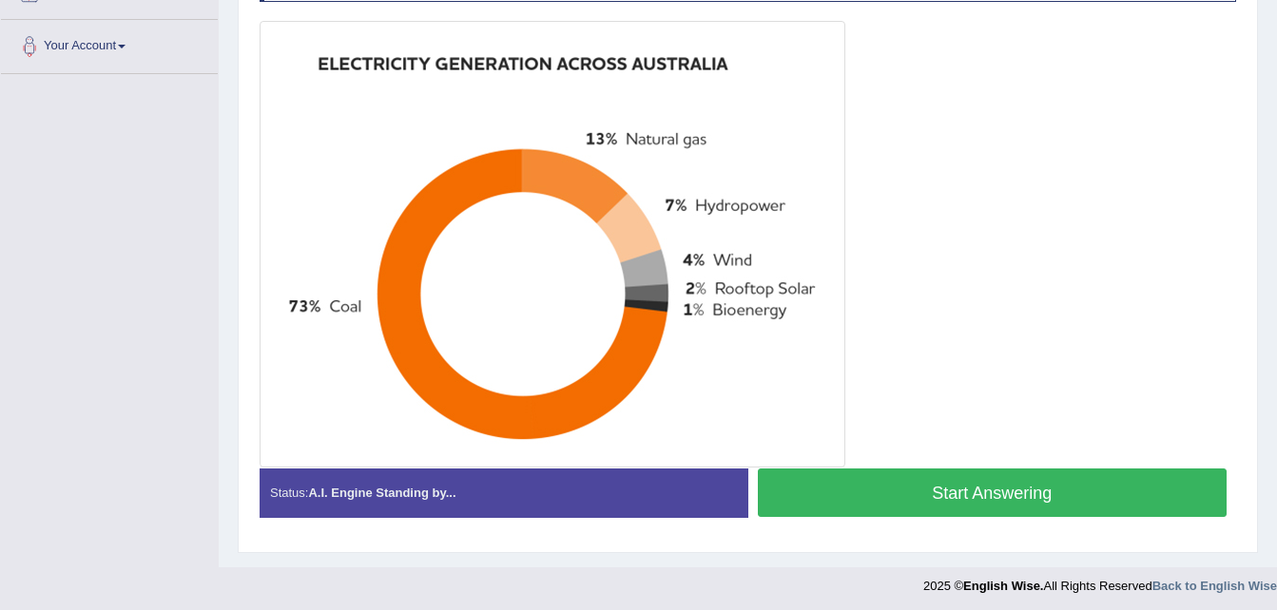
scroll to position [404, 0]
